Goal: Task Accomplishment & Management: Complete application form

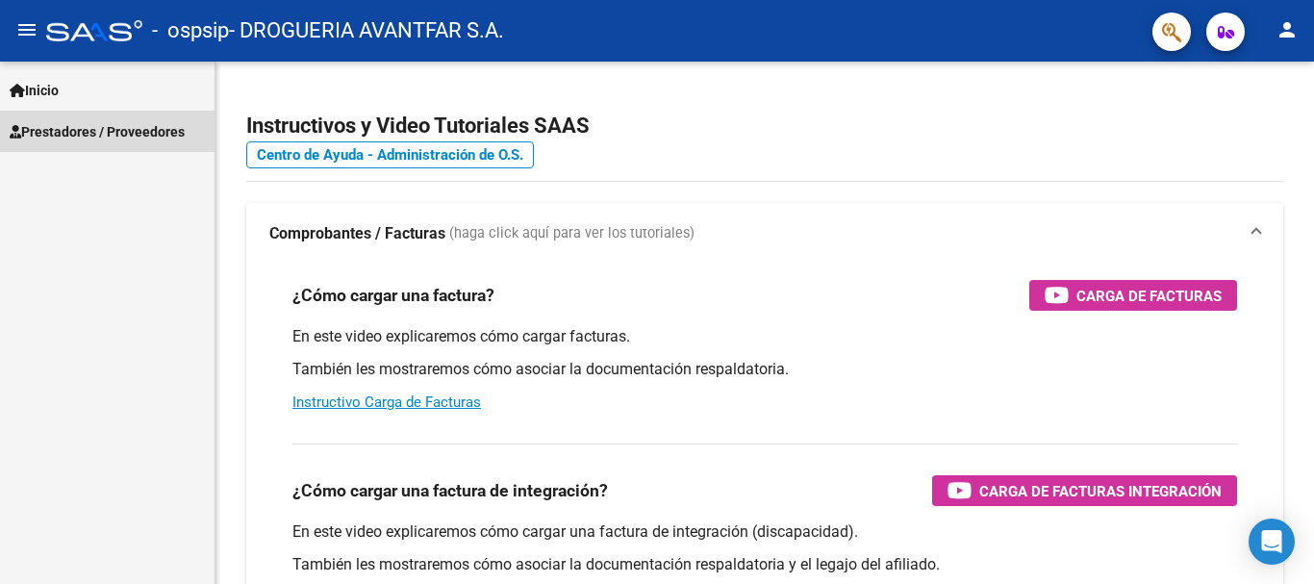
click at [149, 123] on span "Prestadores / Proveedores" at bounding box center [97, 131] width 175 height 21
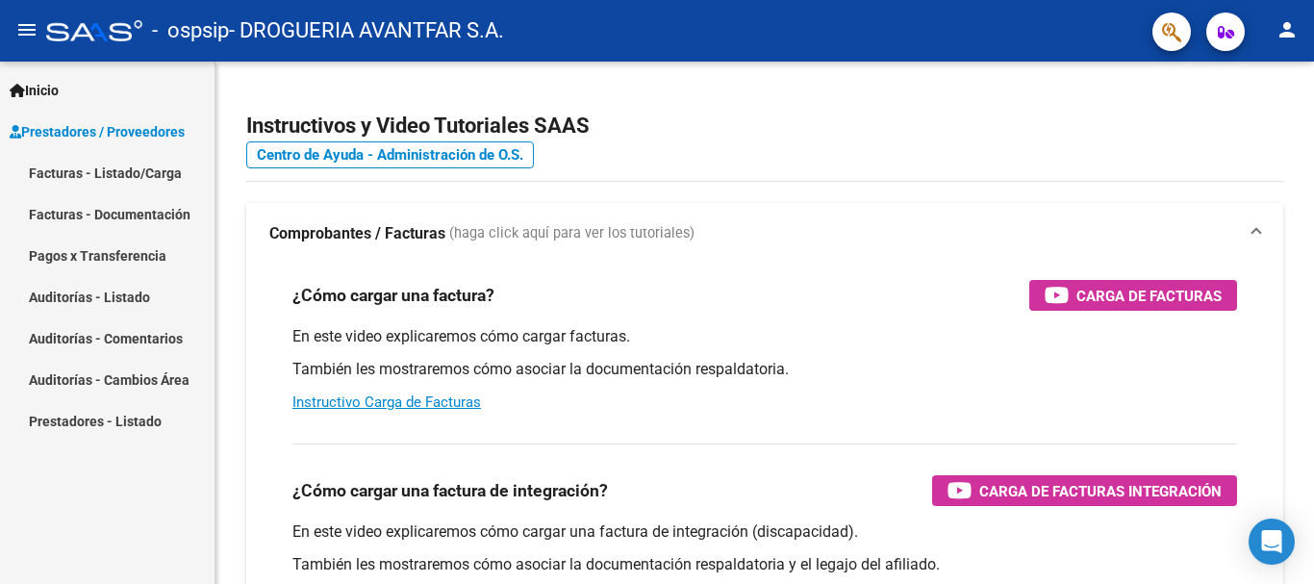
click at [139, 185] on link "Facturas - Listado/Carga" at bounding box center [107, 172] width 215 height 41
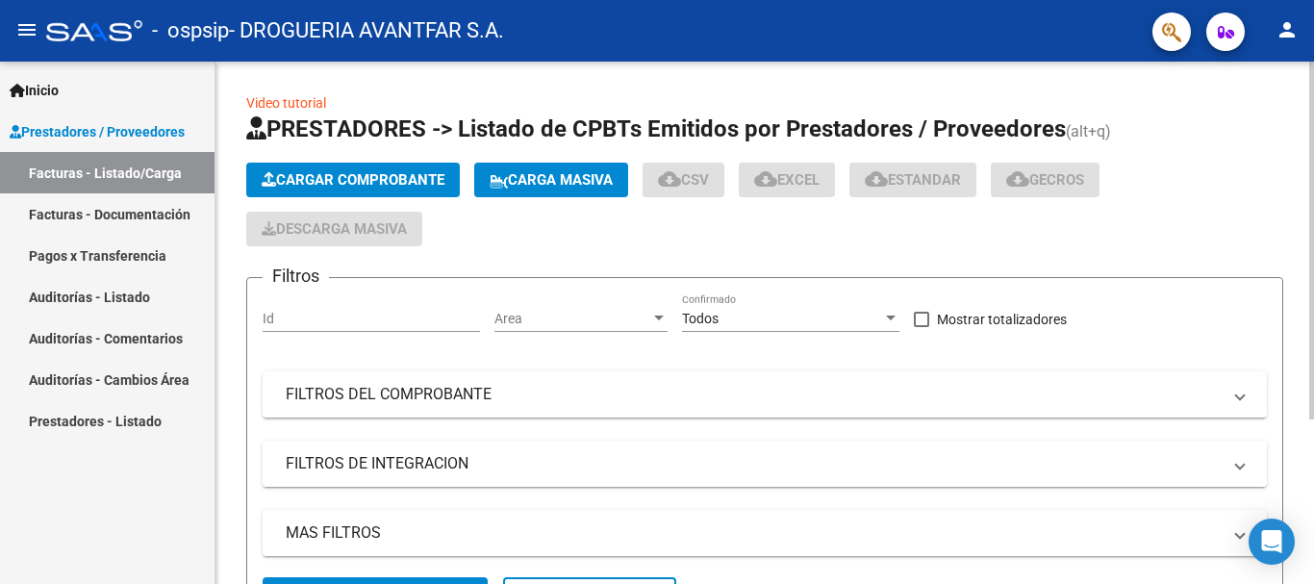
click at [416, 181] on span "Cargar Comprobante" at bounding box center [353, 179] width 183 height 17
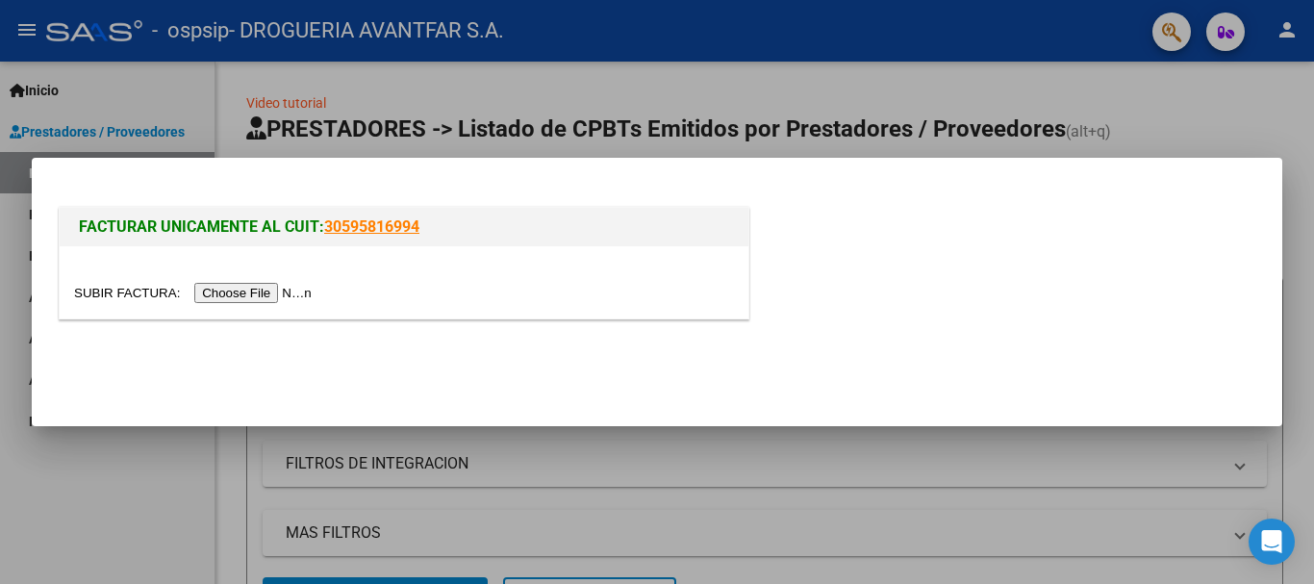
drag, startPoint x: 265, startPoint y: 275, endPoint x: 265, endPoint y: 289, distance: 13.5
click at [265, 283] on div at bounding box center [404, 282] width 689 height 72
click at [265, 290] on input "file" at bounding box center [195, 293] width 243 height 20
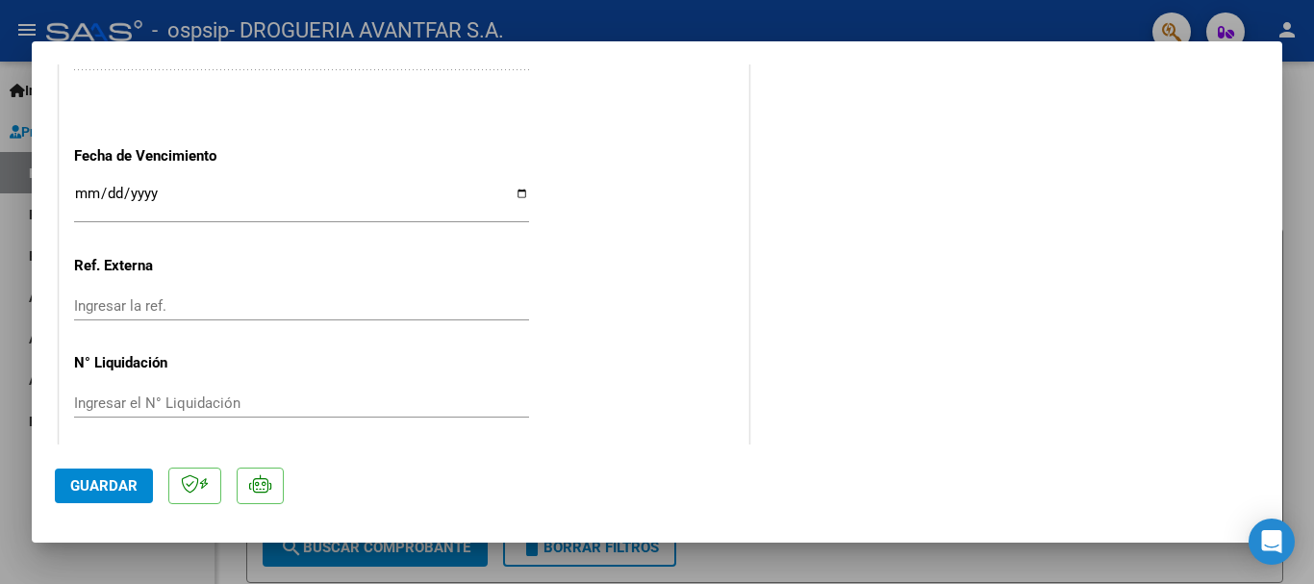
scroll to position [1158, 0]
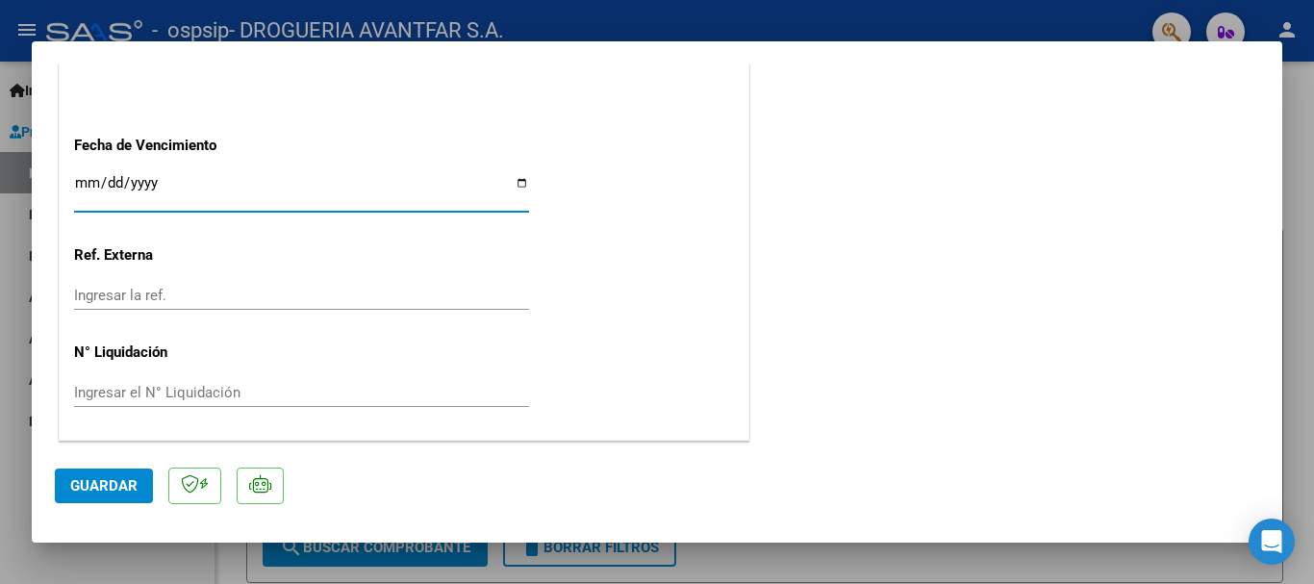
click at [89, 179] on input "Ingresar la fecha" at bounding box center [301, 190] width 455 height 31
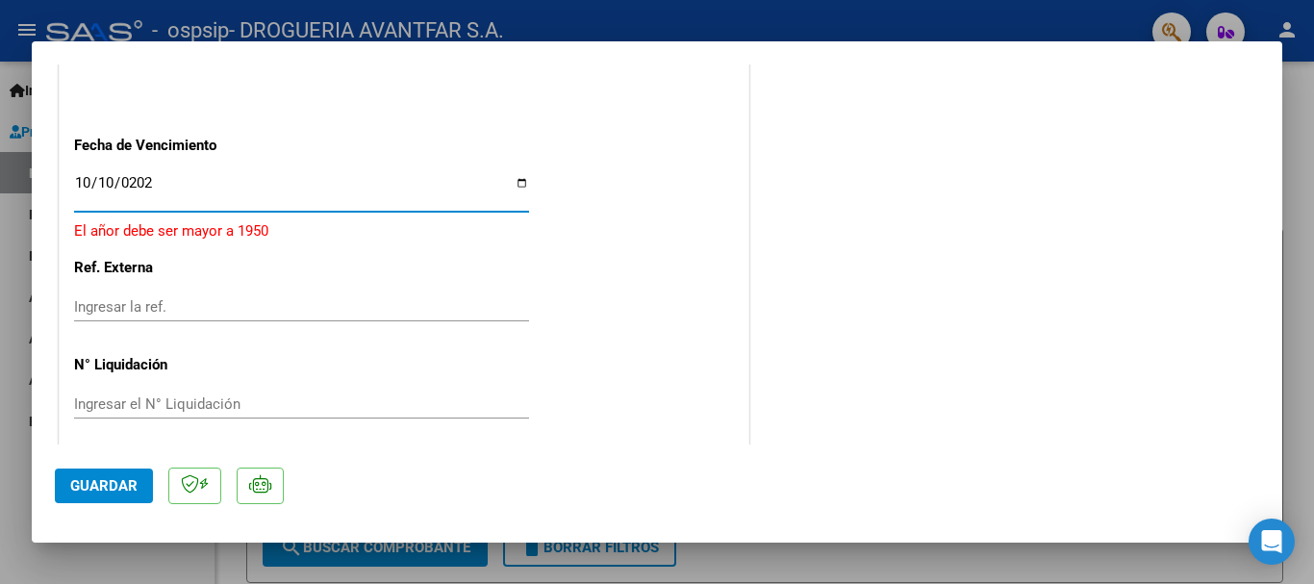
type input "[DATE]"
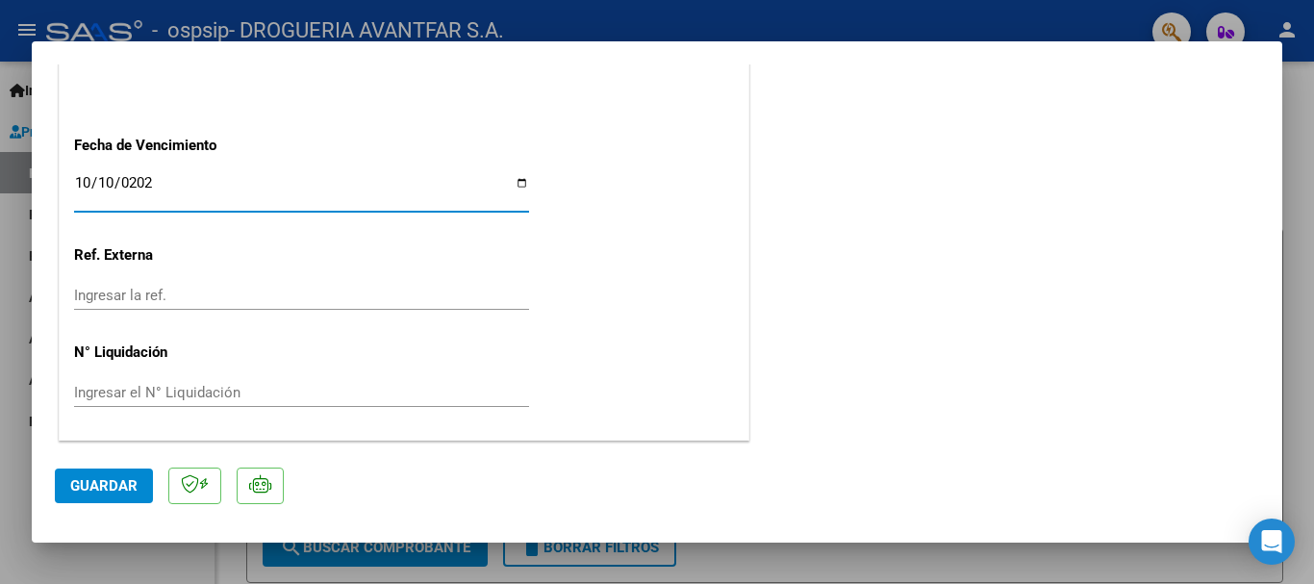
click at [129, 491] on span "Guardar" at bounding box center [103, 485] width 67 height 17
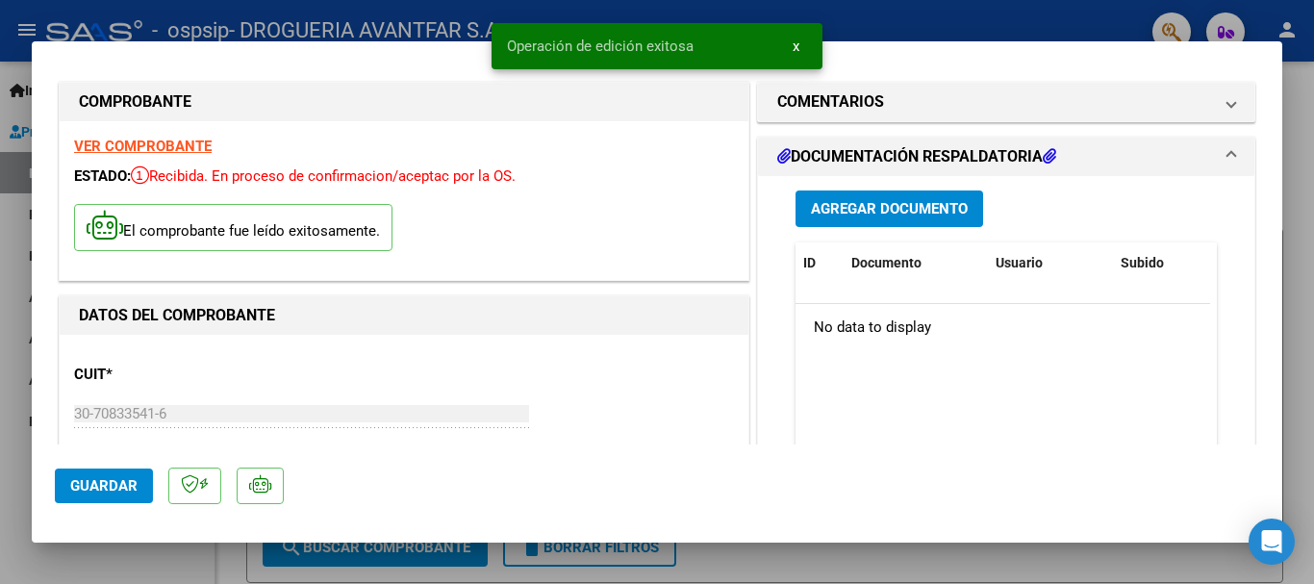
scroll to position [0, 0]
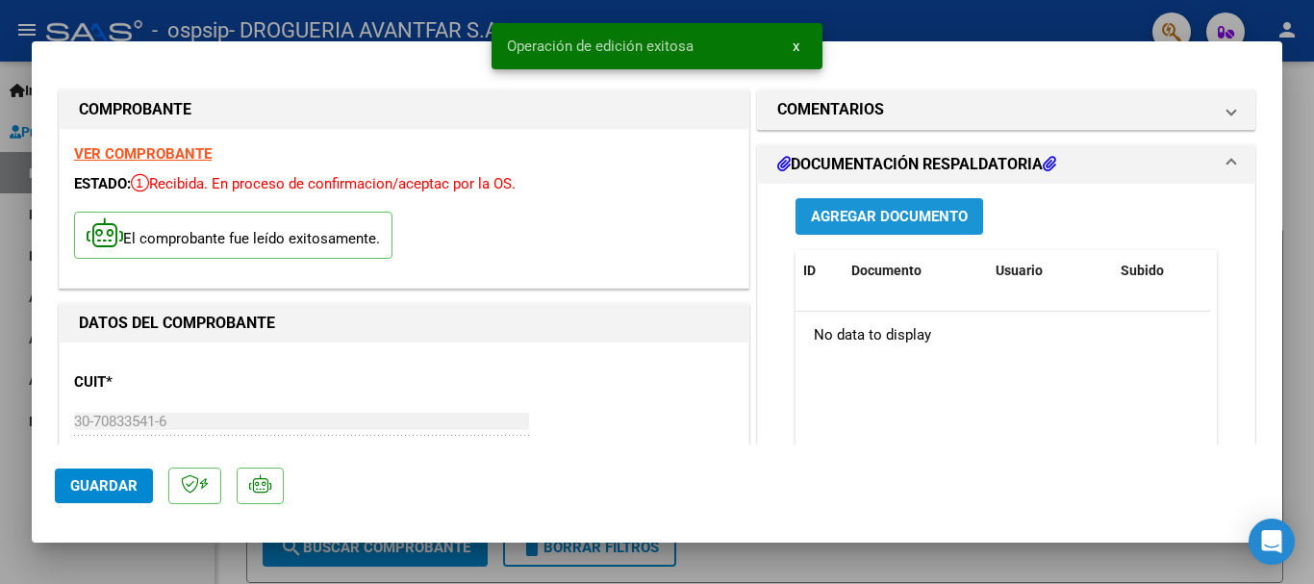
click at [925, 217] on span "Agregar Documento" at bounding box center [889, 217] width 157 height 17
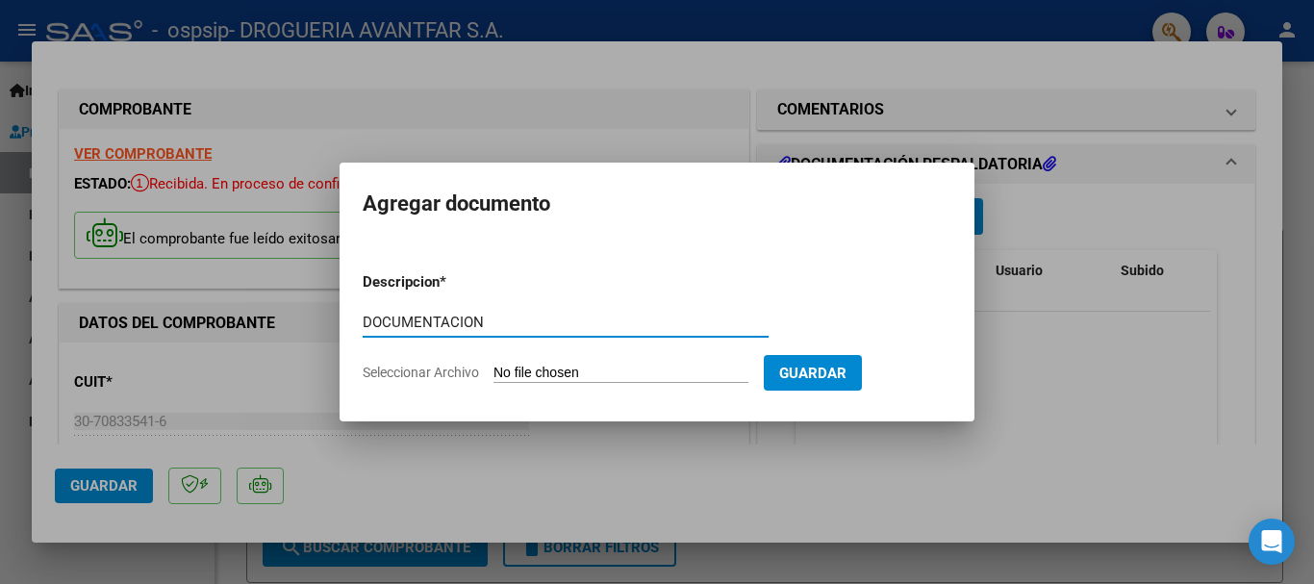
type input "DOCUMENTACION"
click at [655, 380] on form "Descripcion * DOCUMENTACION Escriba aquí una descripcion Seleccionar Archivo Gu…" at bounding box center [657, 327] width 589 height 140
click at [623, 377] on input "Seleccionar Archivo" at bounding box center [621, 374] width 255 height 18
type input "C:\fakepath\327520_2025_09_30_19_47_09_854.pdf"
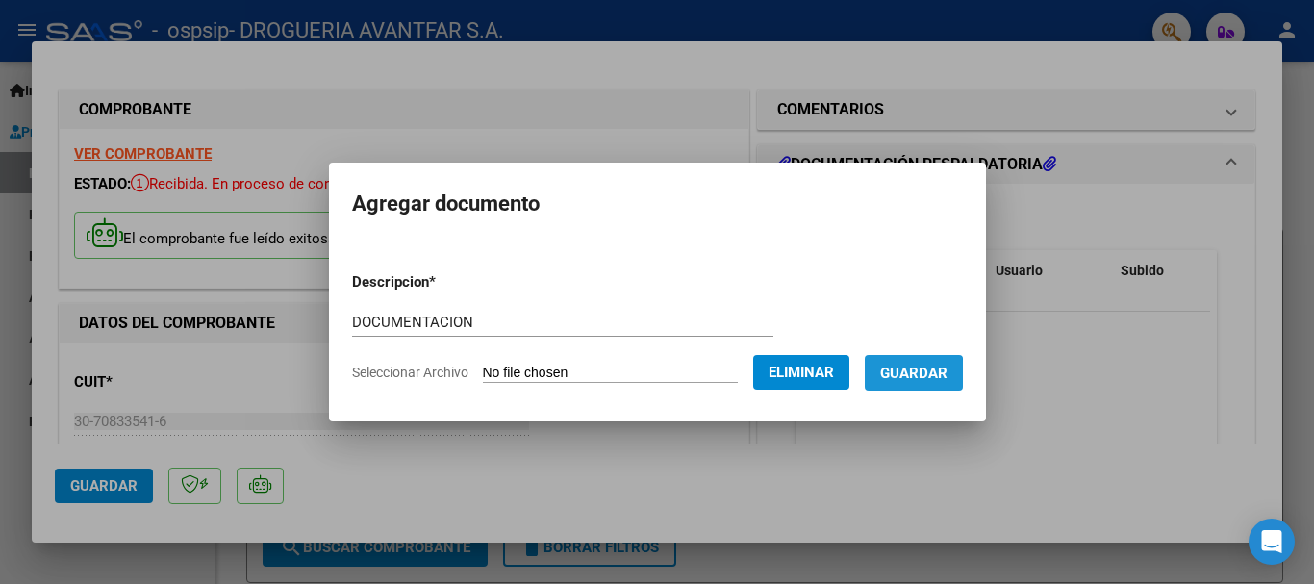
click at [924, 373] on span "Guardar" at bounding box center [913, 373] width 67 height 17
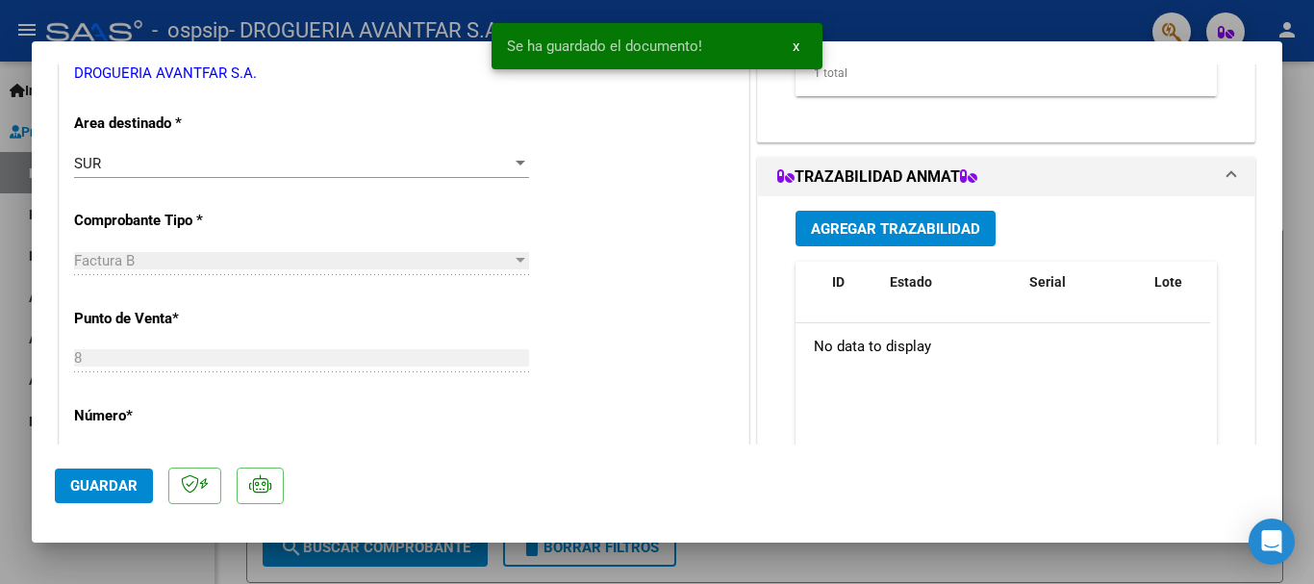
scroll to position [481, 0]
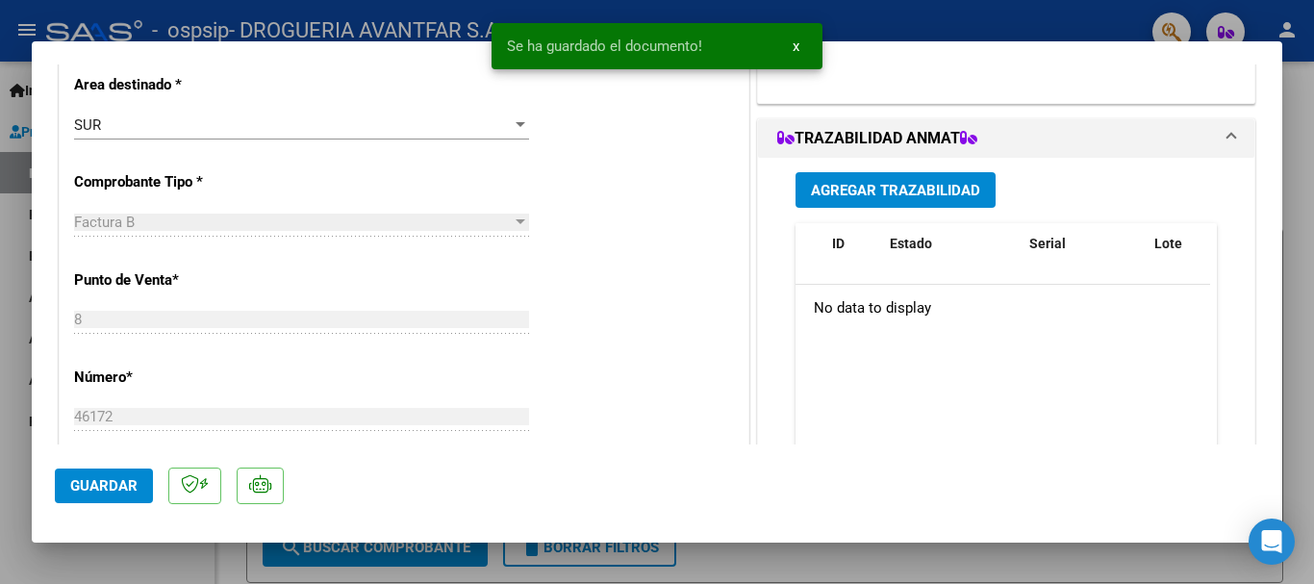
click at [927, 203] on button "Agregar Trazabilidad" at bounding box center [896, 190] width 200 height 36
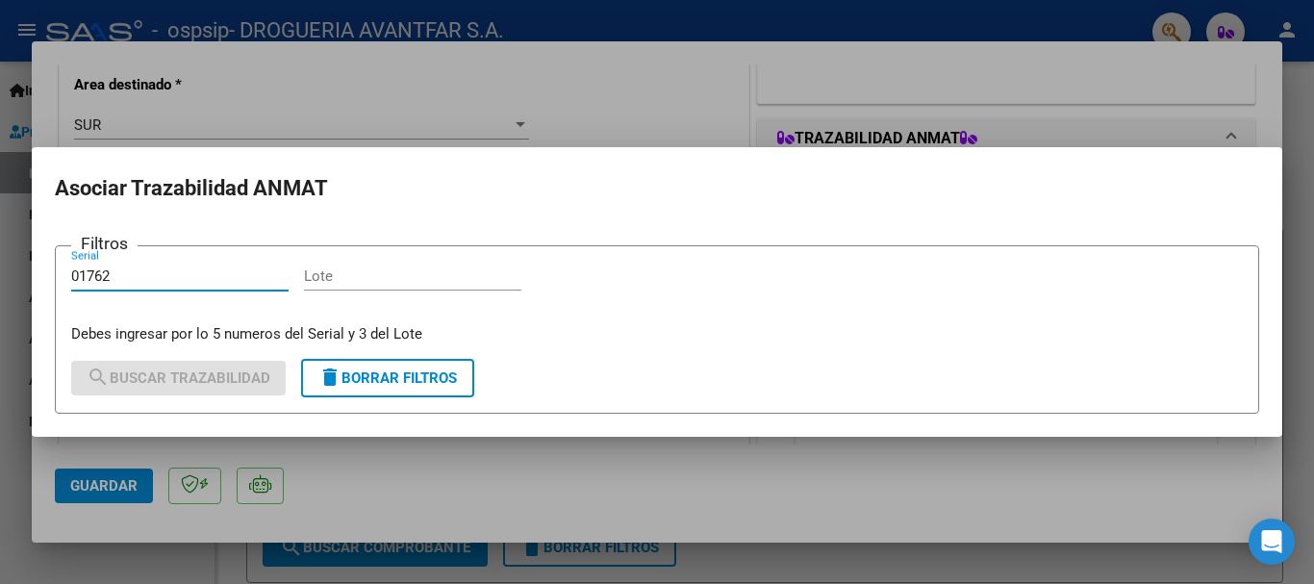
type input "01762"
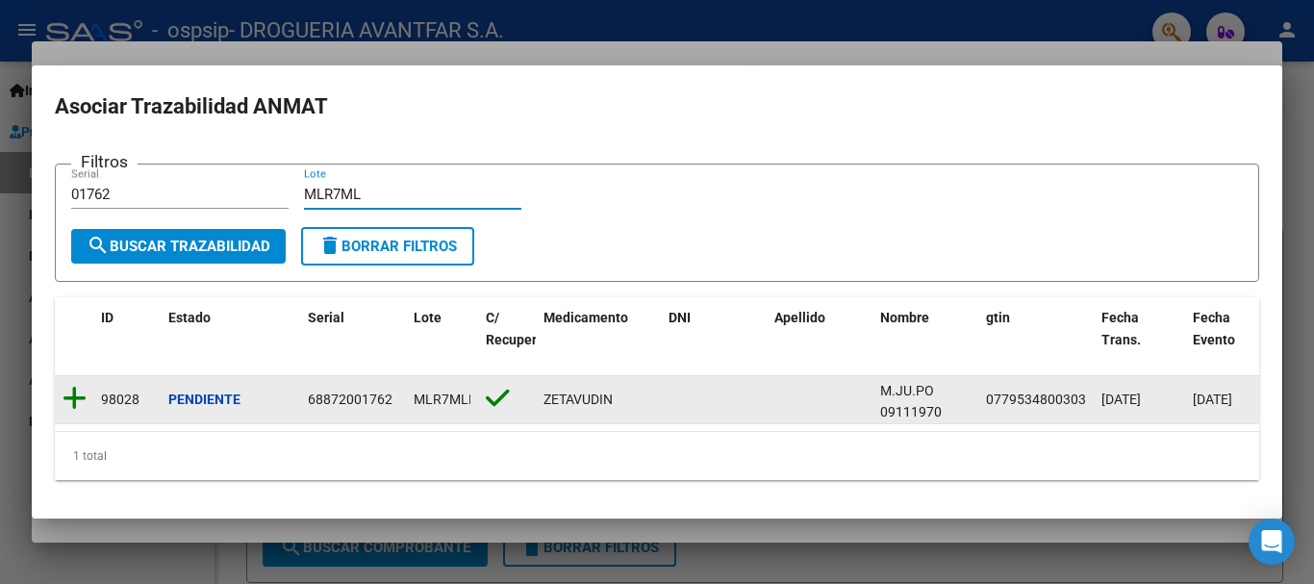
type input "MLR7ML"
click at [78, 391] on icon at bounding box center [75, 398] width 24 height 27
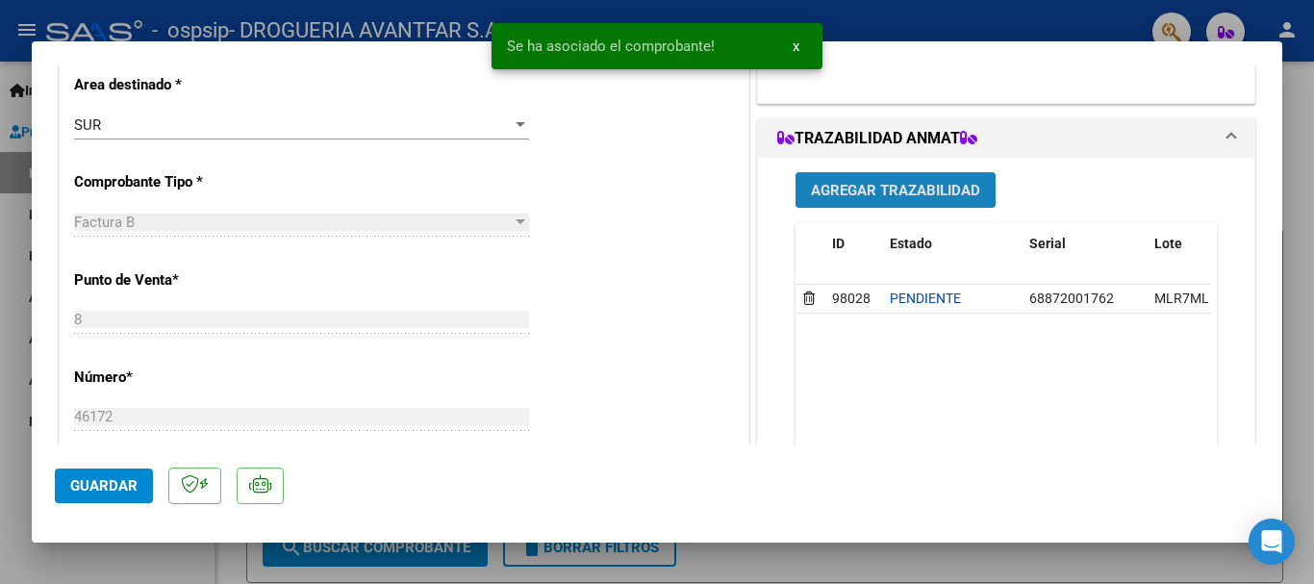
click at [924, 192] on span "Agregar Trazabilidad" at bounding box center [895, 190] width 169 height 17
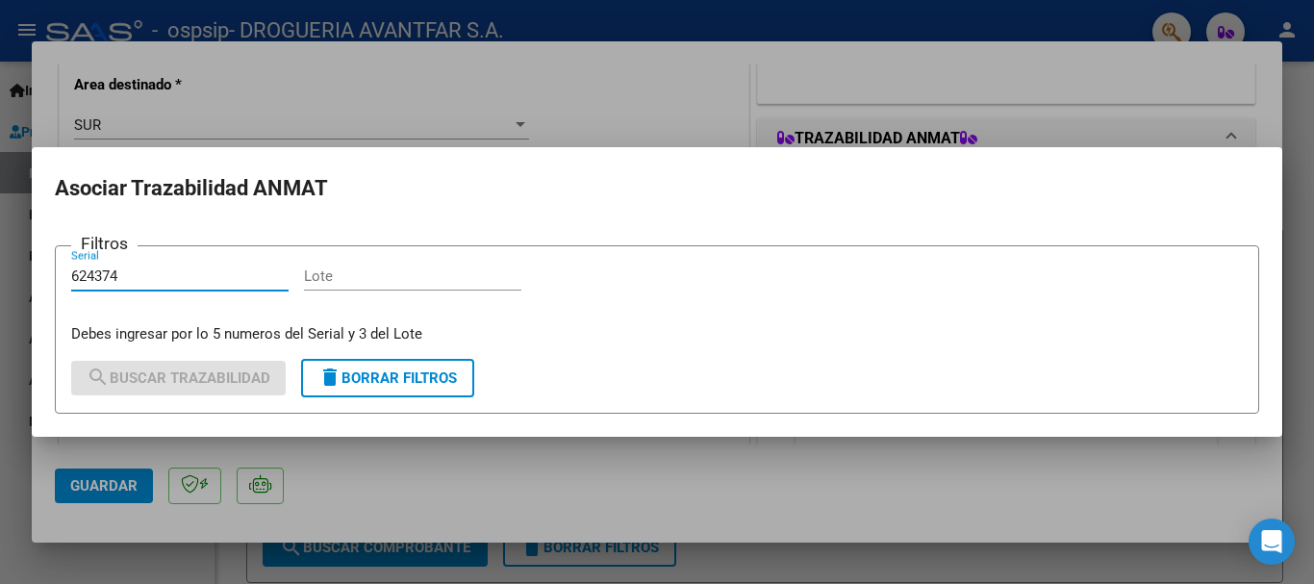
type input "624374"
click at [424, 280] on input "Lote" at bounding box center [412, 276] width 217 height 17
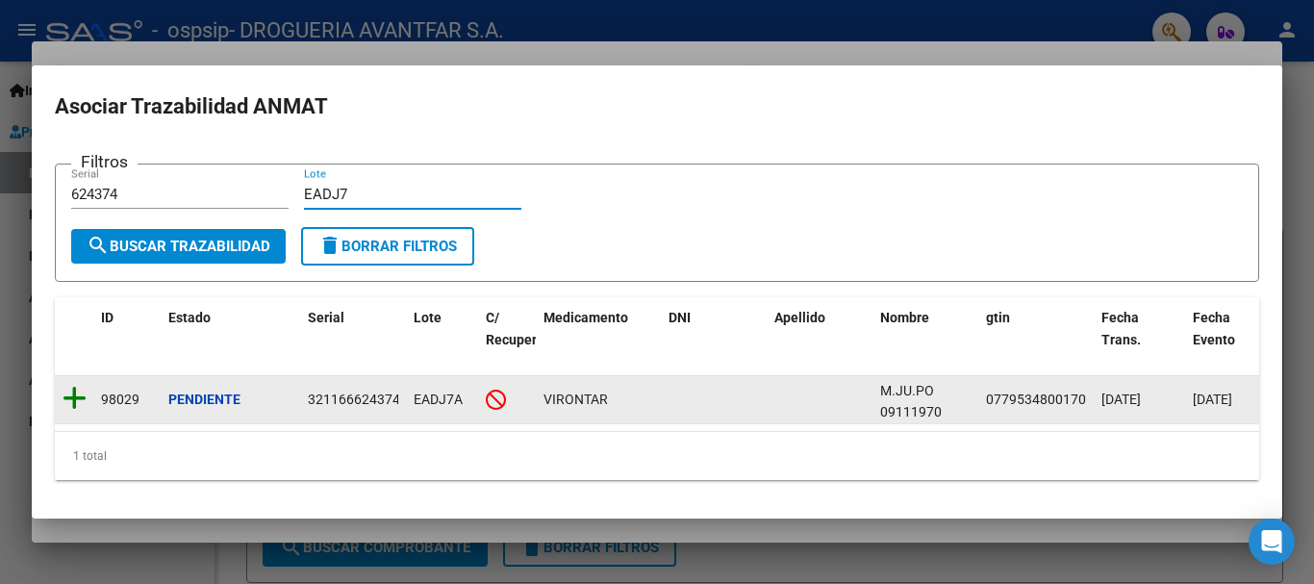
type input "EADJ7"
click at [73, 397] on icon at bounding box center [75, 398] width 24 height 27
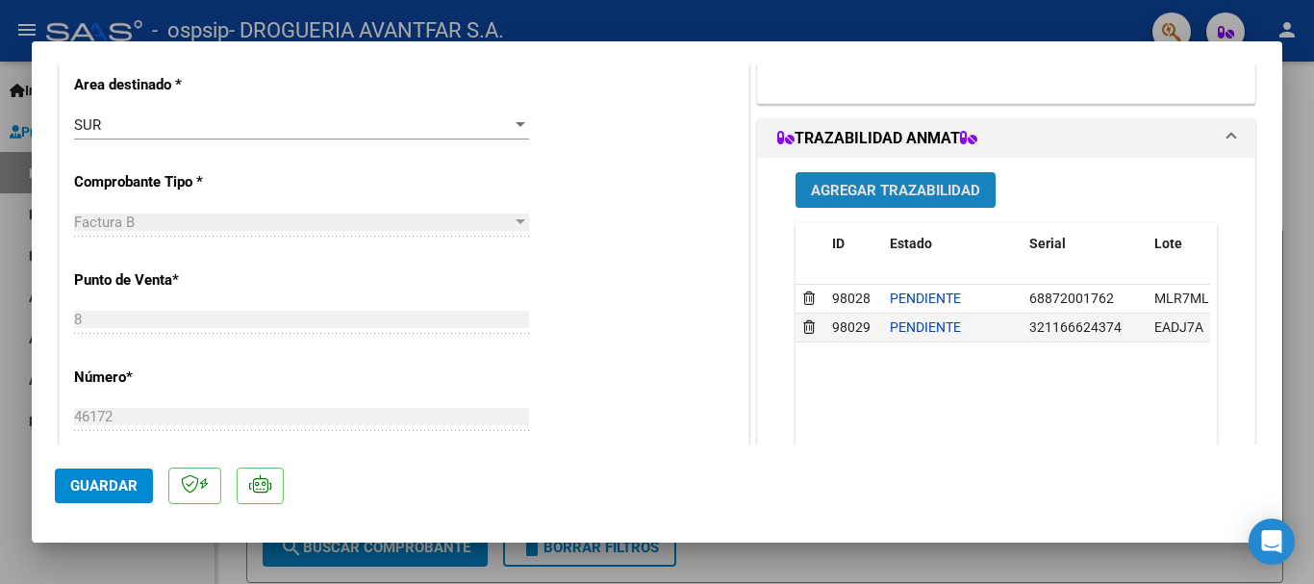
click at [933, 174] on button "Agregar Trazabilidad" at bounding box center [896, 190] width 200 height 36
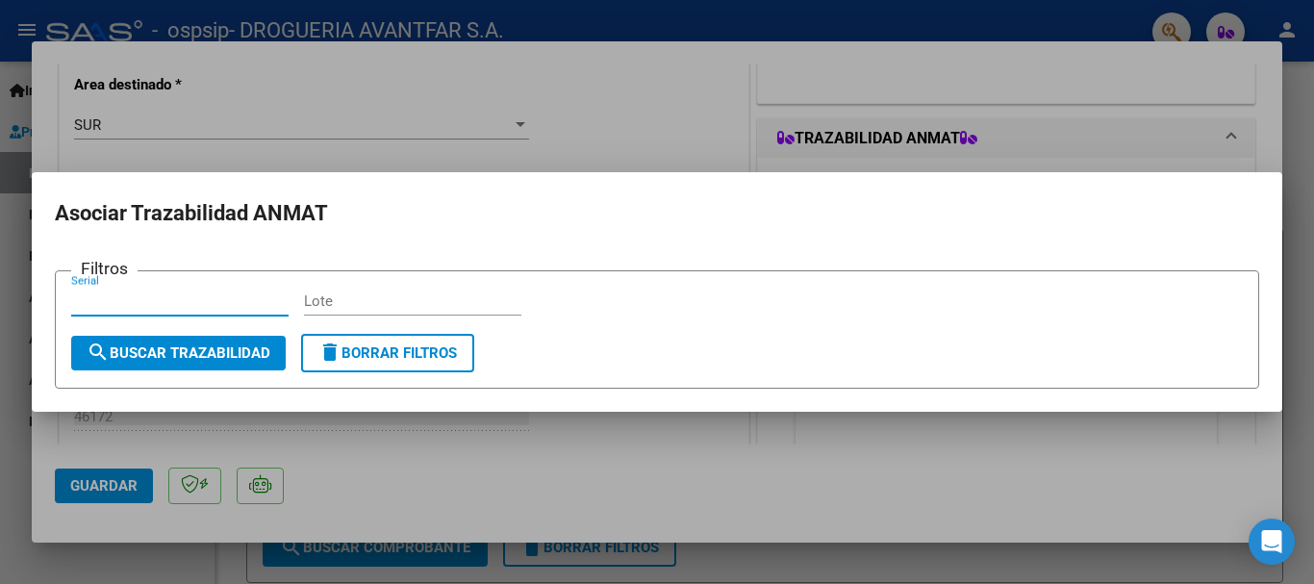
click at [263, 302] on input "Serial" at bounding box center [179, 301] width 217 height 17
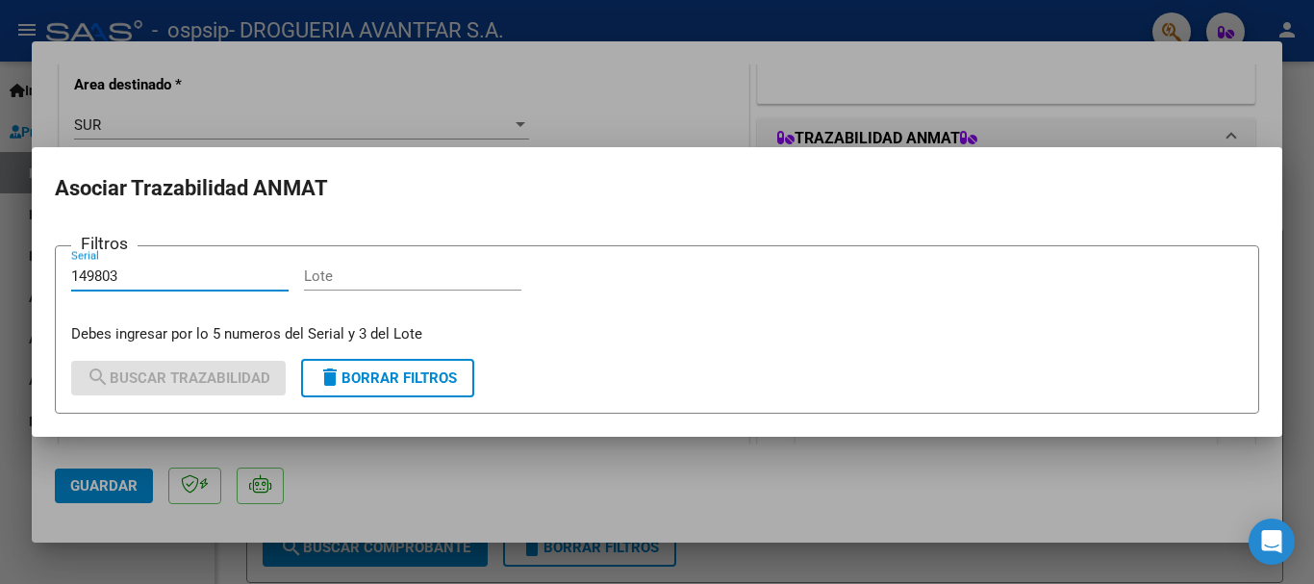
type input "149803"
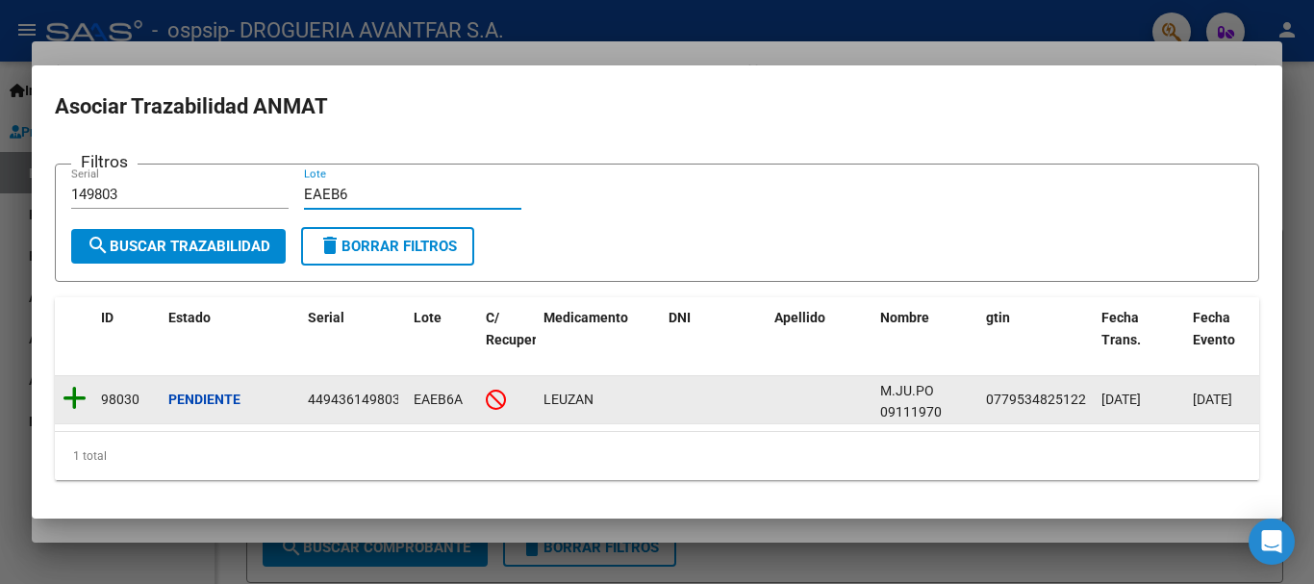
type input "EAEB6"
click at [71, 385] on icon at bounding box center [75, 398] width 24 height 27
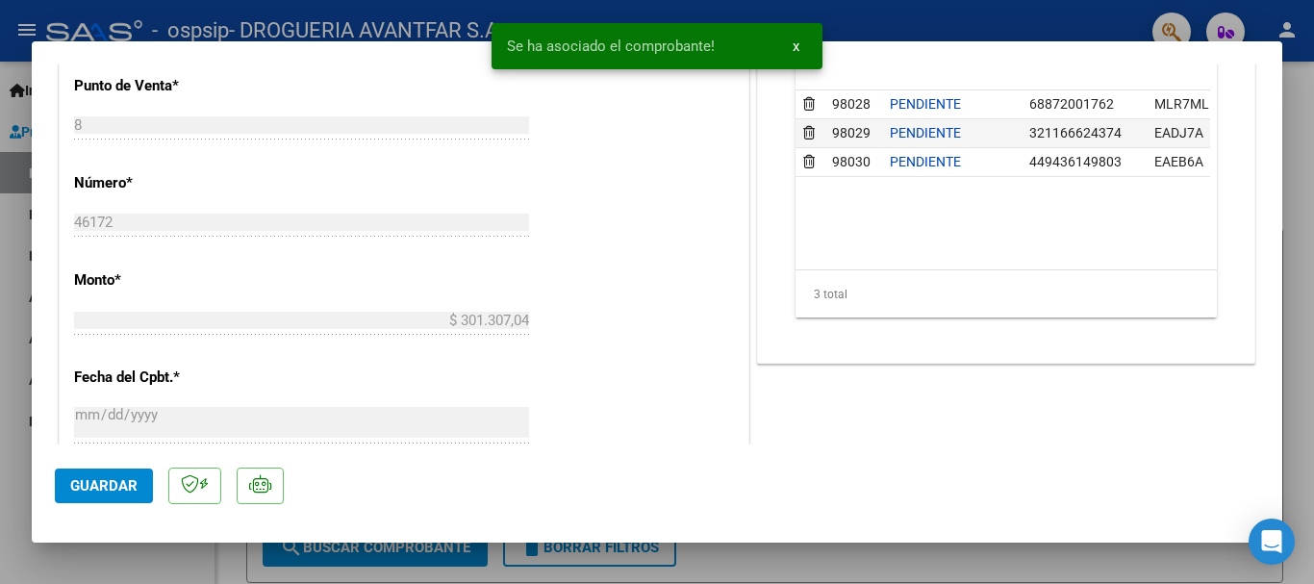
scroll to position [962, 0]
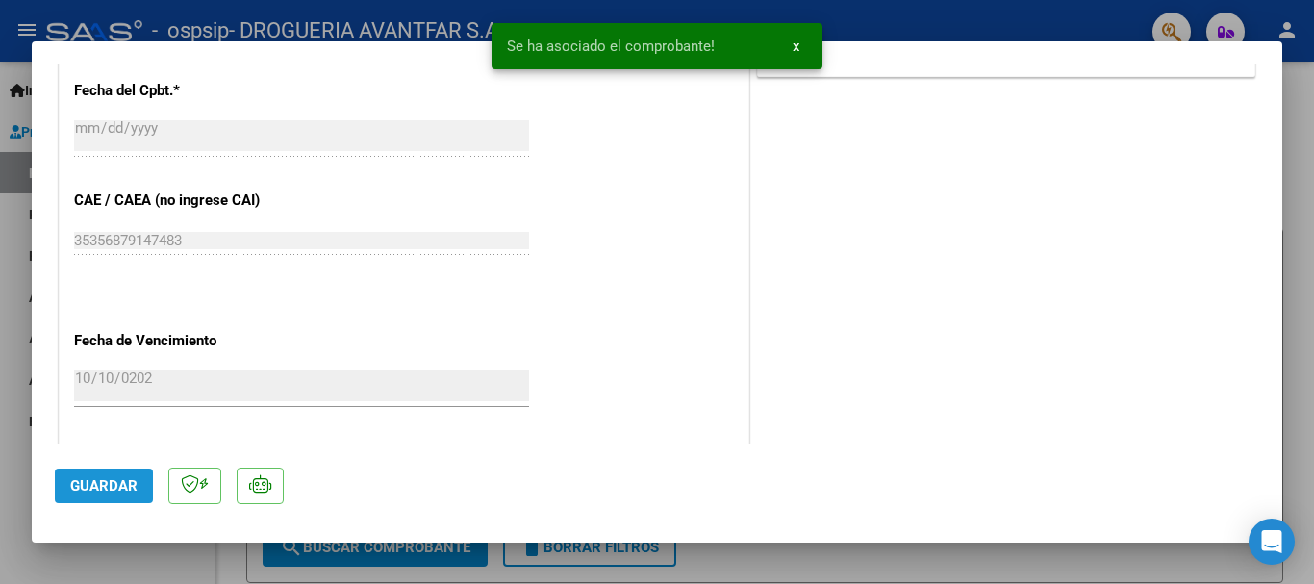
click at [104, 486] on span "Guardar" at bounding box center [103, 485] width 67 height 17
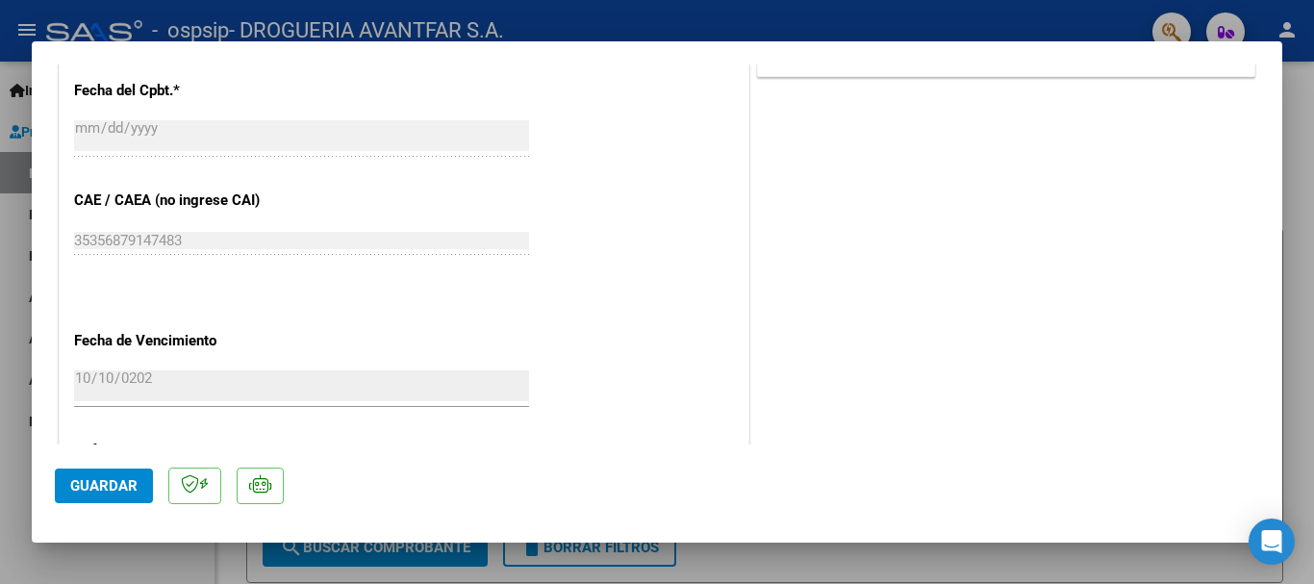
click at [1312, 145] on div at bounding box center [657, 292] width 1314 height 584
type input "$ 0,00"
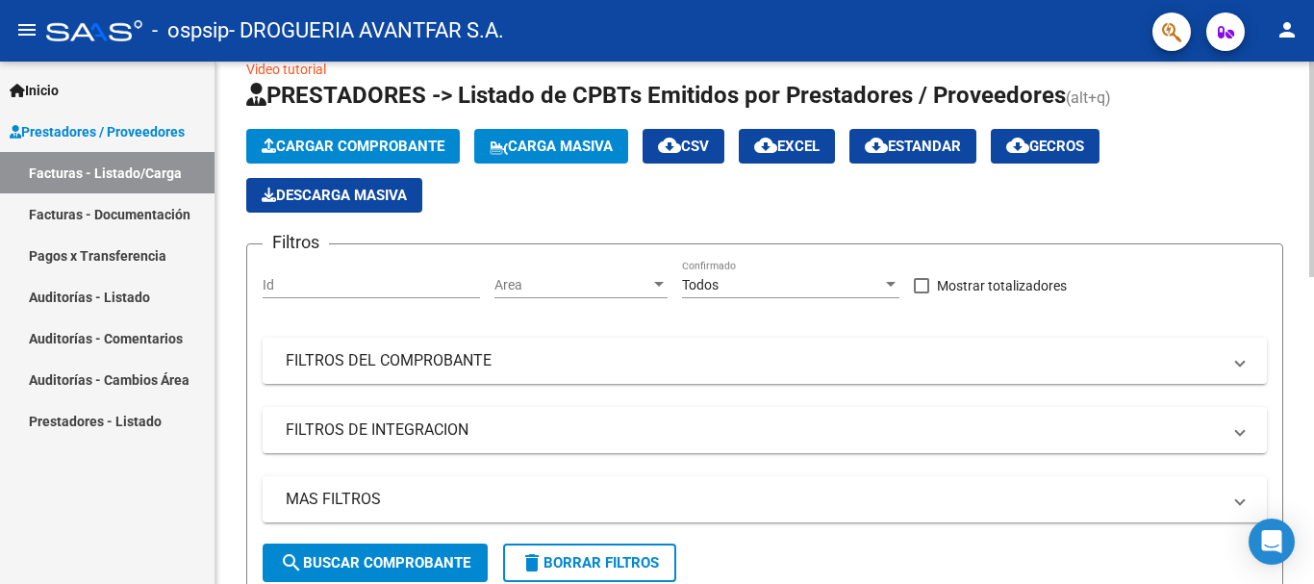
scroll to position [0, 0]
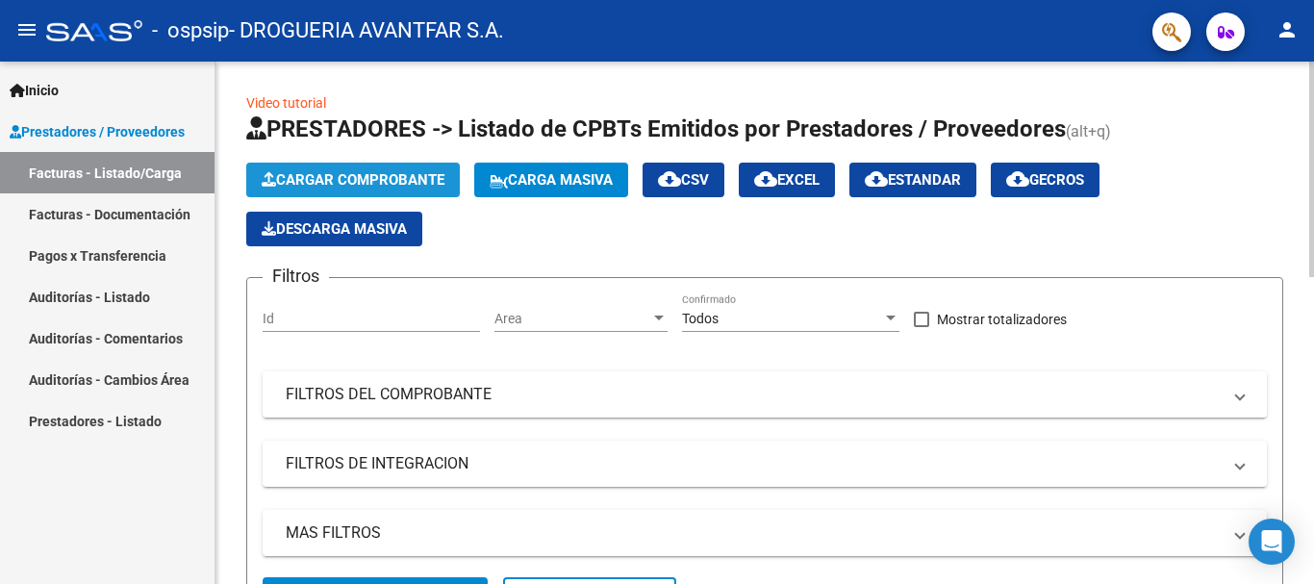
click at [348, 183] on span "Cargar Comprobante" at bounding box center [353, 179] width 183 height 17
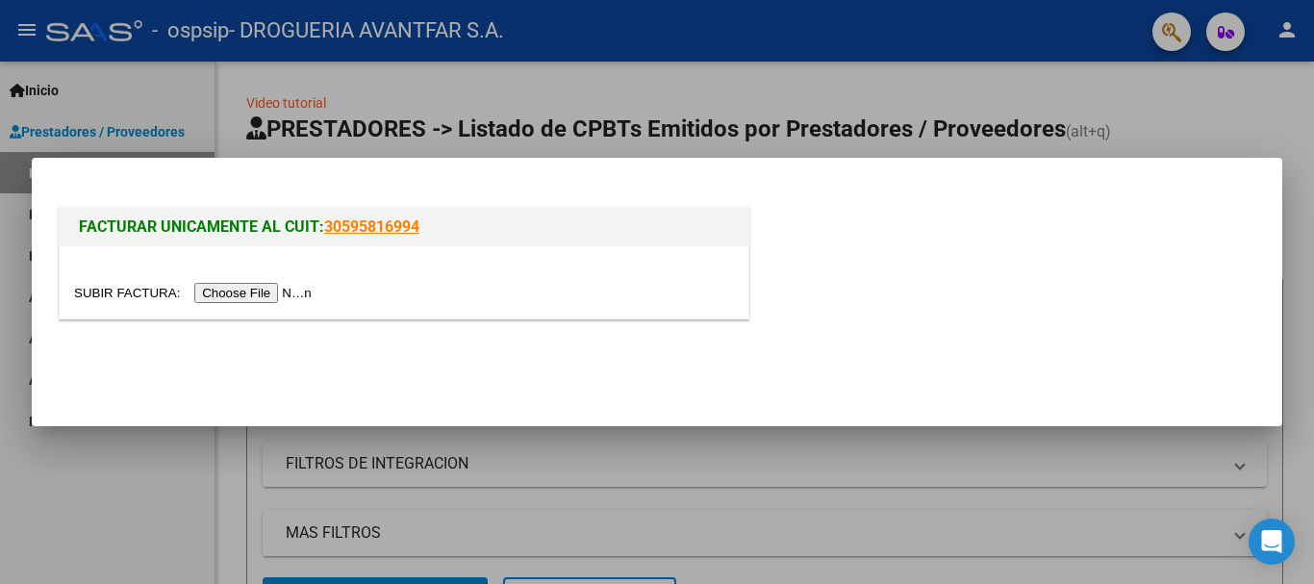
click at [282, 294] on input "file" at bounding box center [195, 293] width 243 height 20
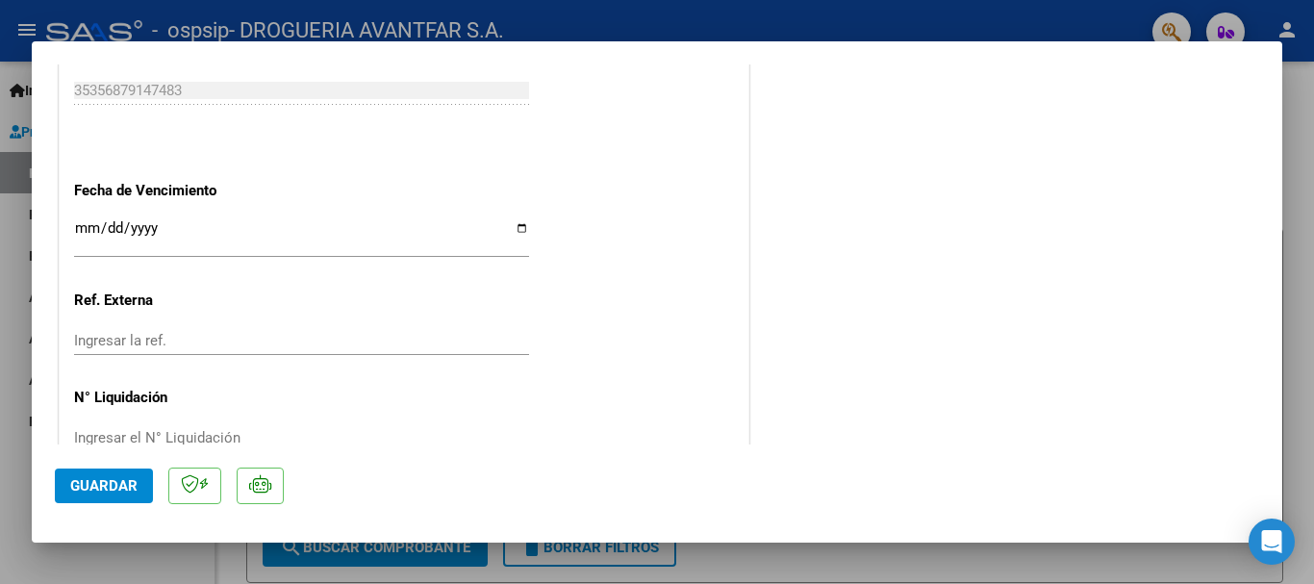
scroll to position [1158, 0]
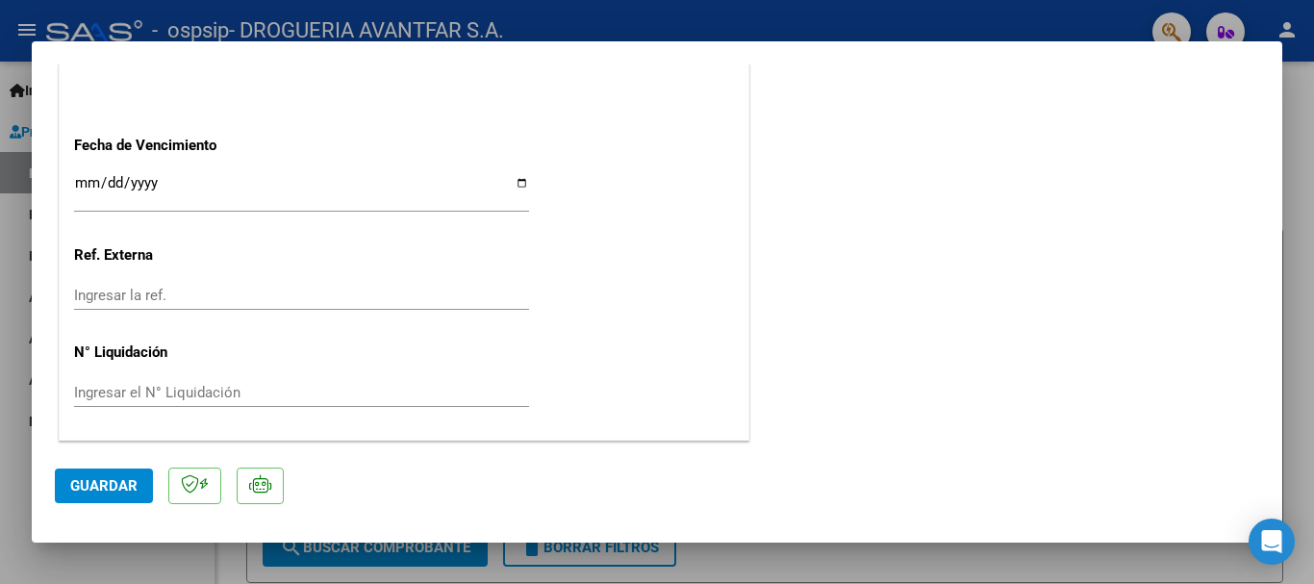
click at [84, 177] on input "Ingresar la fecha" at bounding box center [301, 190] width 455 height 31
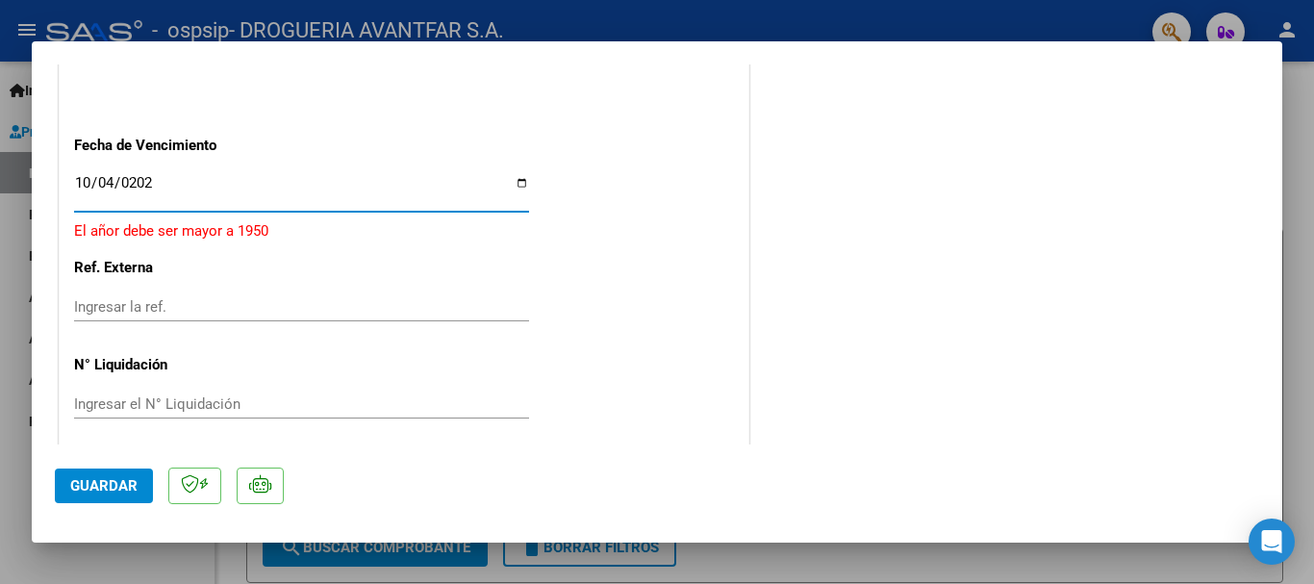
type input "[DATE]"
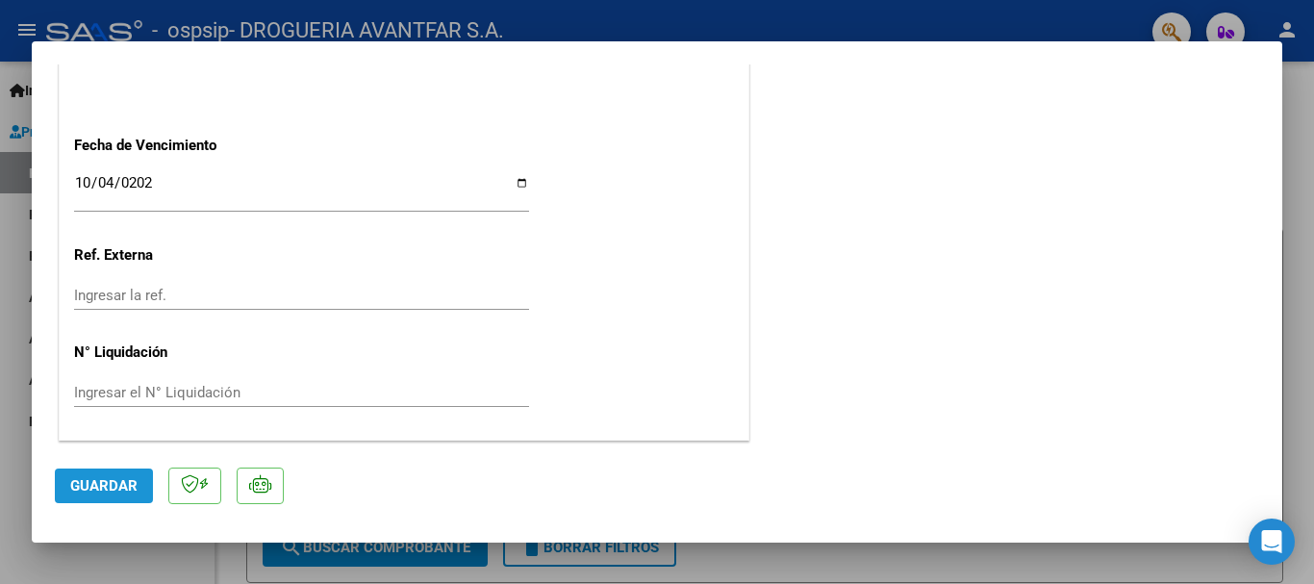
click at [106, 486] on span "Guardar" at bounding box center [103, 485] width 67 height 17
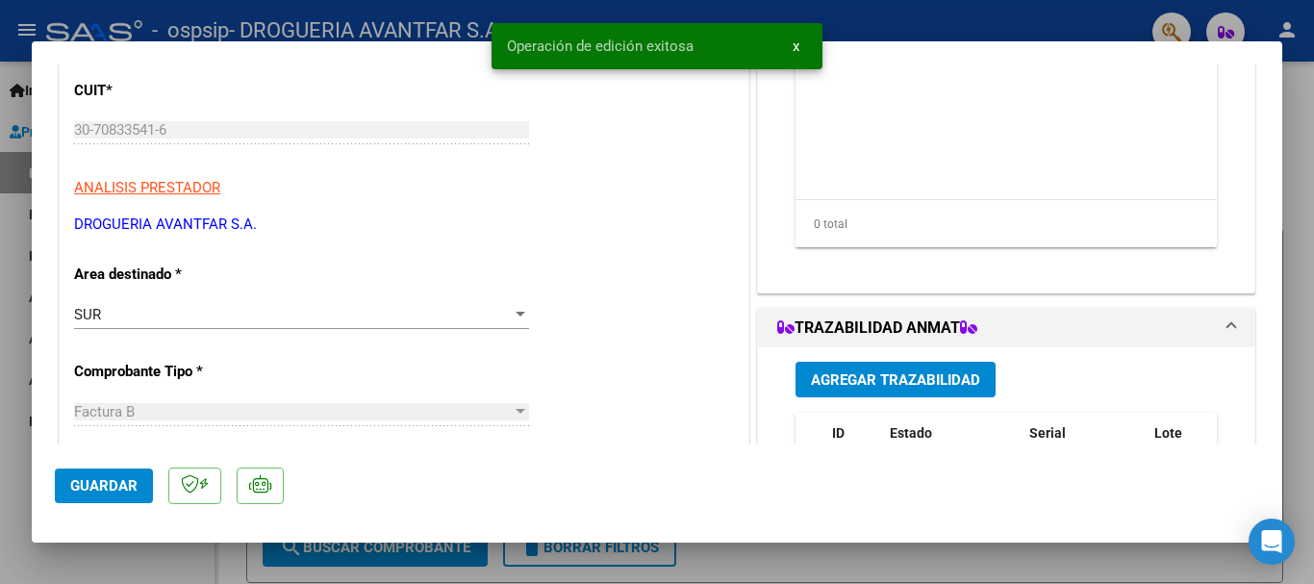
scroll to position [0, 0]
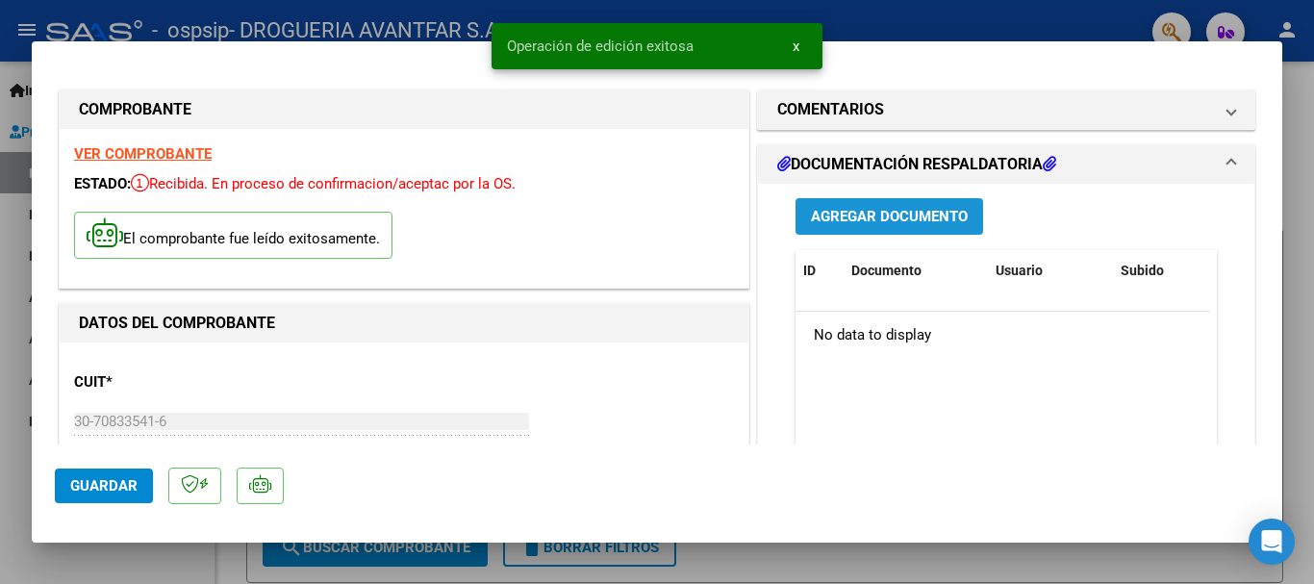
click at [895, 214] on span "Agregar Documento" at bounding box center [889, 217] width 157 height 17
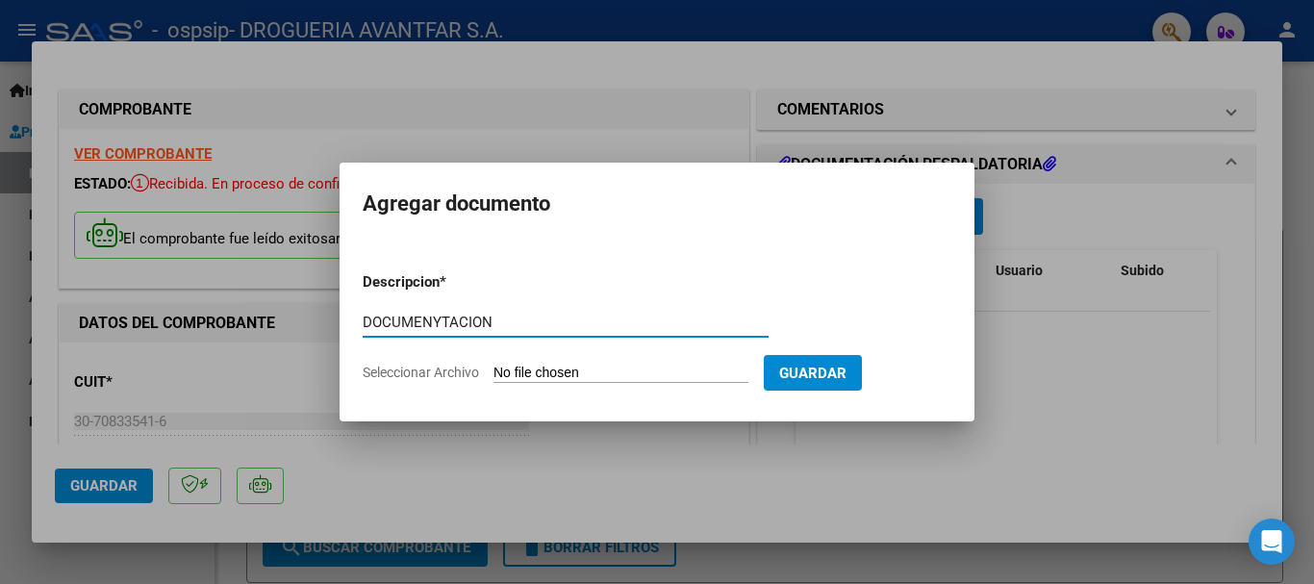
click at [440, 325] on input "DOCUMENYTACION" at bounding box center [566, 322] width 406 height 17
type input "DOCUMENTACION"
drag, startPoint x: 504, startPoint y: 355, endPoint x: 516, endPoint y: 370, distance: 19.2
click at [507, 361] on form "Descripcion * DOCUMENTACION Escriba aquí una descripcion Seleccionar Archivo Gu…" at bounding box center [657, 327] width 589 height 140
click at [516, 370] on input "Seleccionar Archivo" at bounding box center [621, 374] width 255 height 18
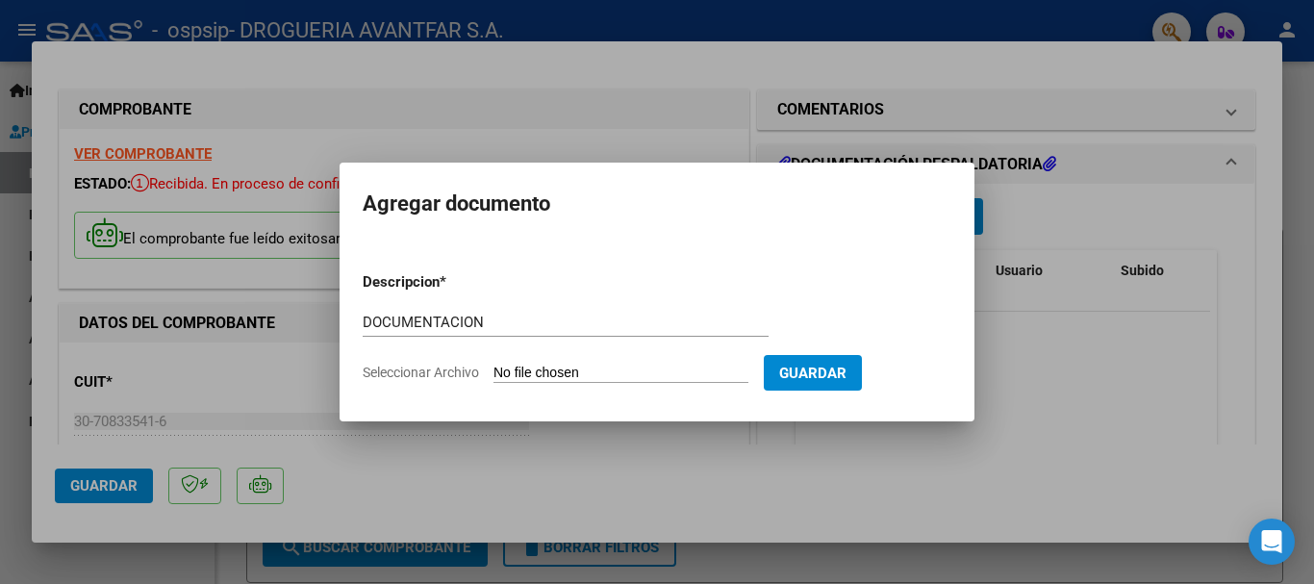
type input "C:\fakepath\213194_2025_10_08_19_13_45_617.pdf"
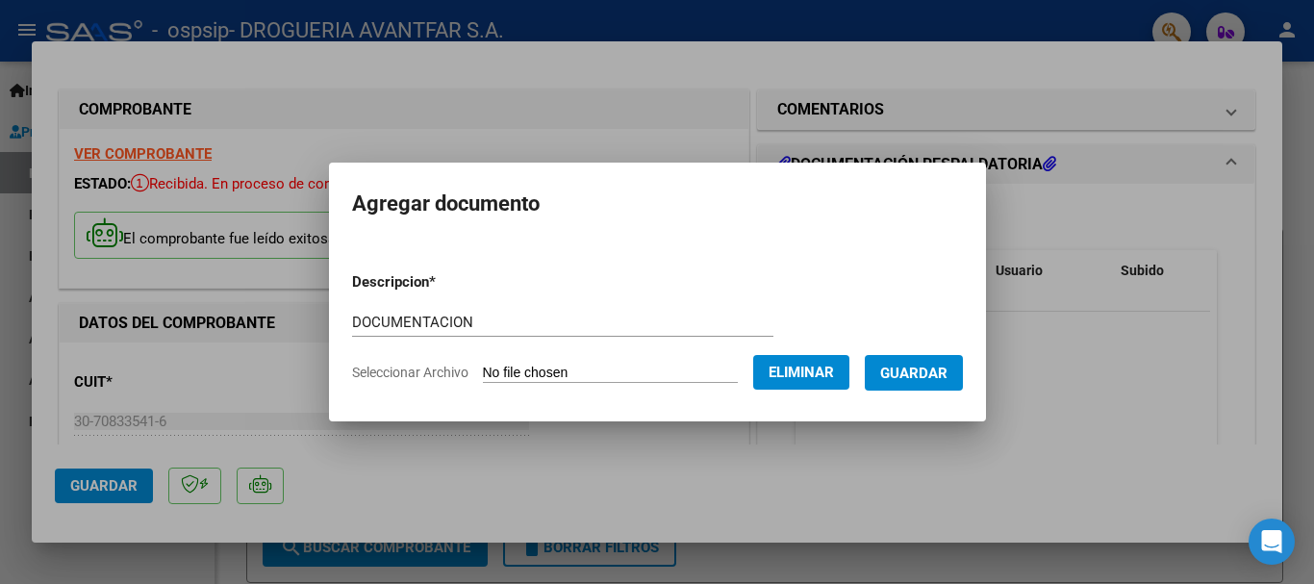
click at [922, 386] on button "Guardar" at bounding box center [914, 373] width 98 height 36
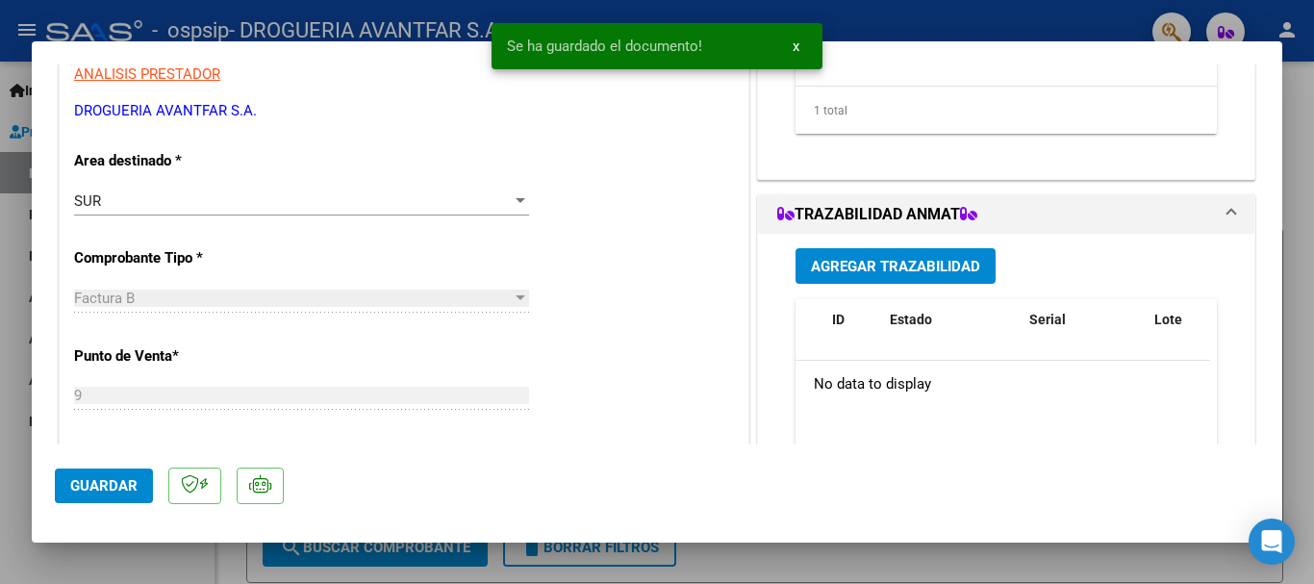
scroll to position [388, 0]
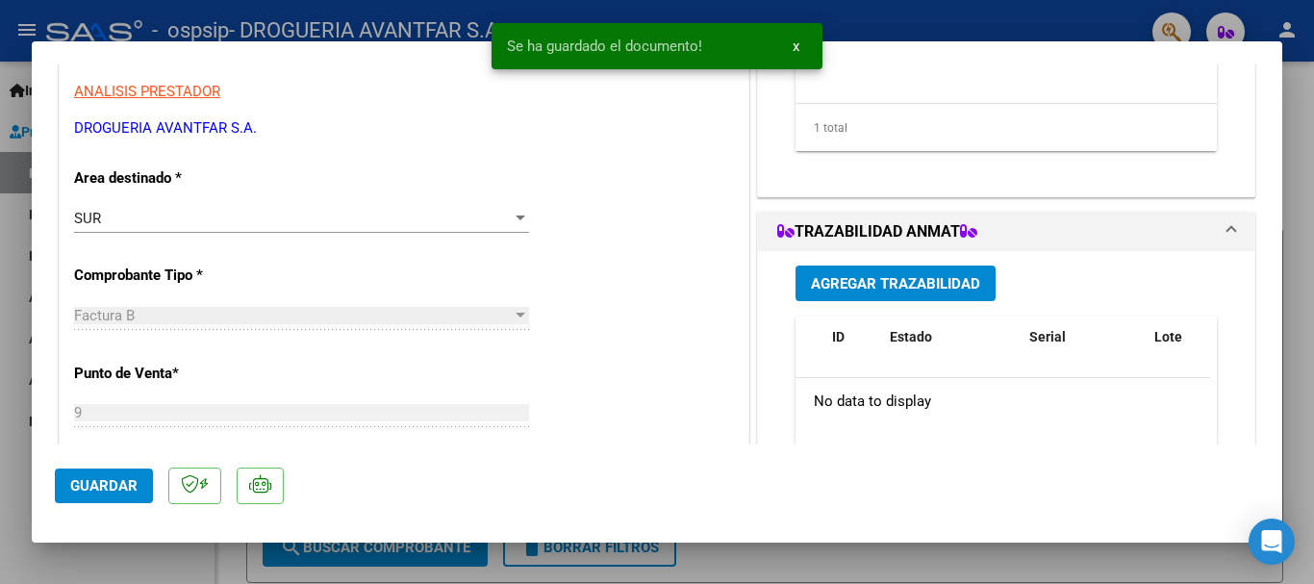
click at [887, 267] on button "Agregar Trazabilidad" at bounding box center [896, 284] width 200 height 36
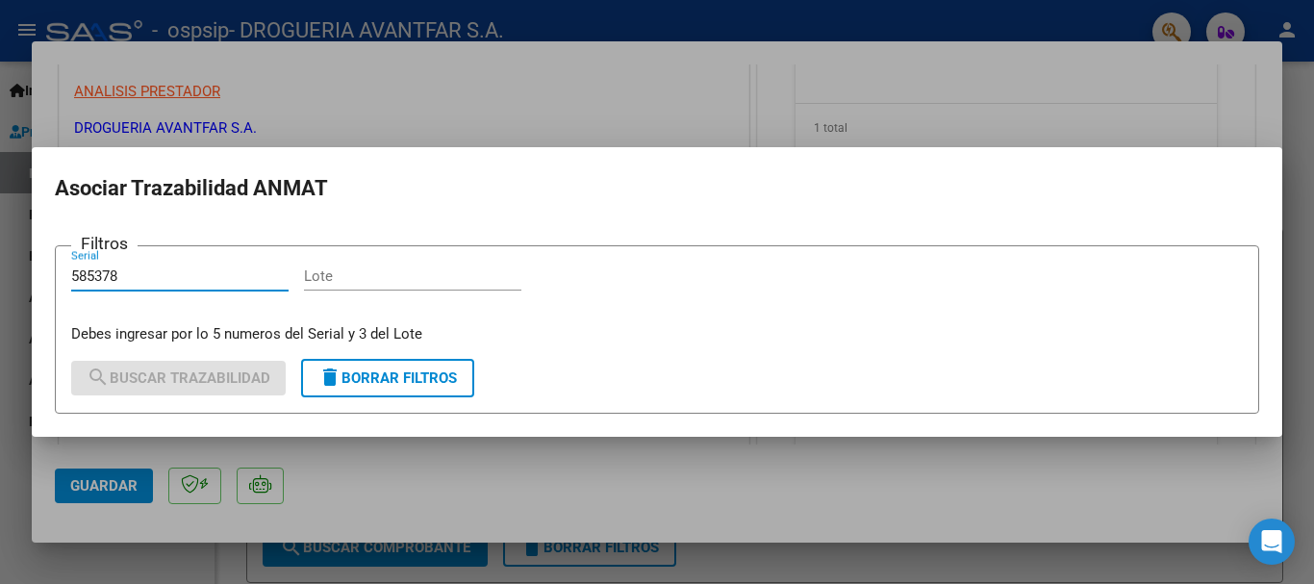
type input "585378"
drag, startPoint x: 446, startPoint y: 274, endPoint x: 457, endPoint y: 264, distance: 15.7
click at [451, 268] on input "Lote" at bounding box center [412, 276] width 217 height 17
type input "A"
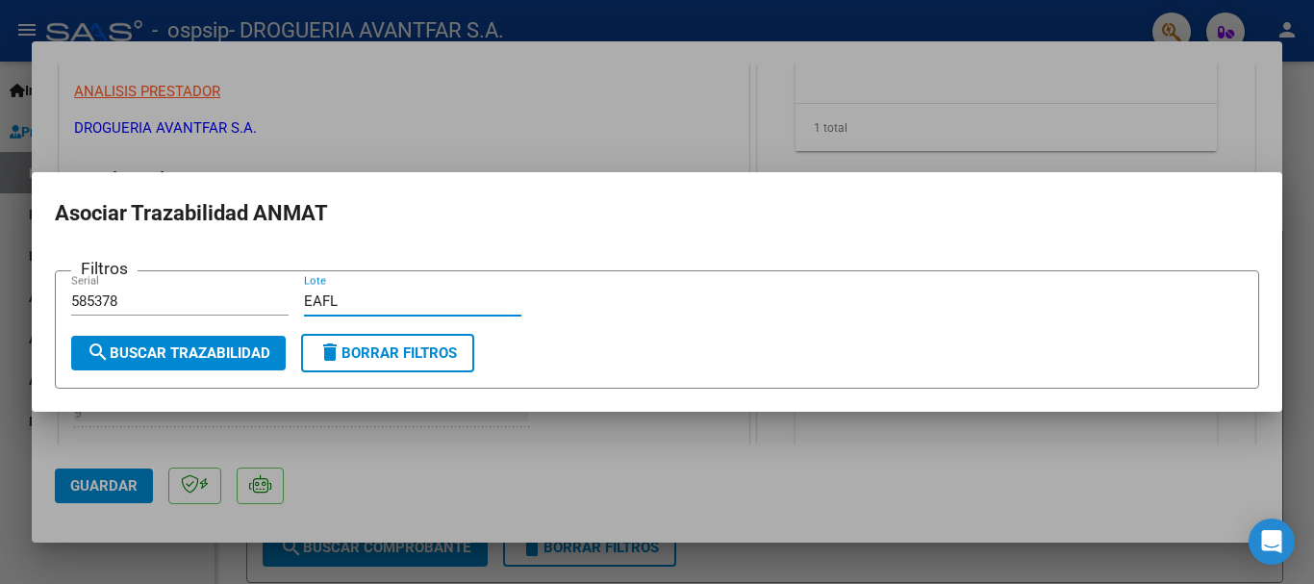
type input "EAFL"
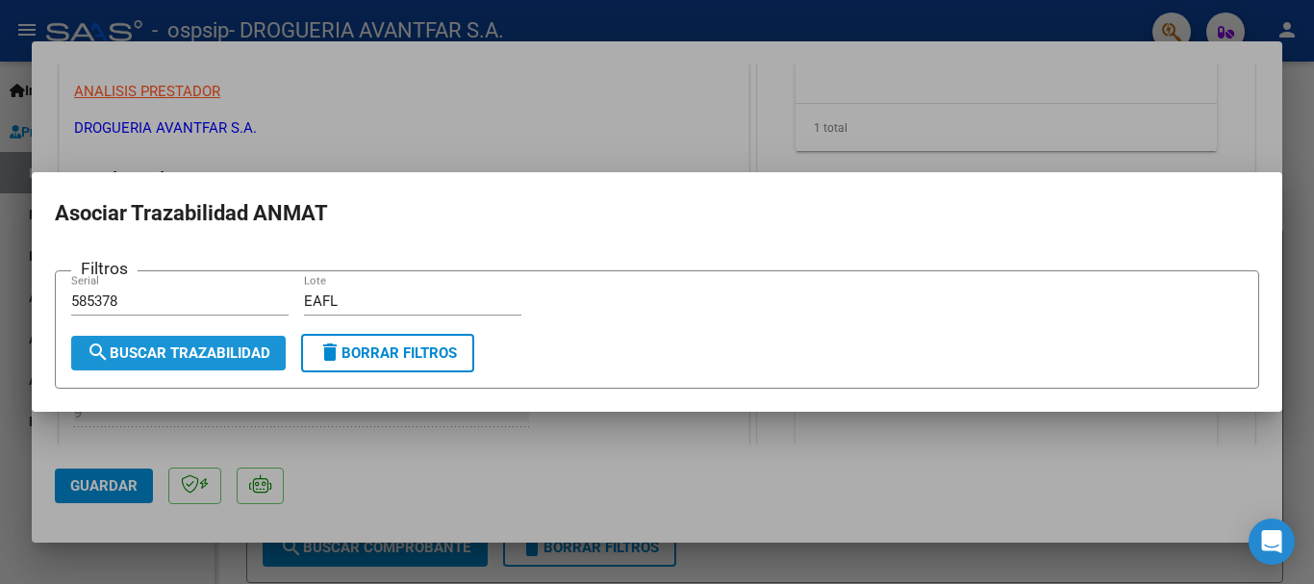
click at [188, 359] on span "search Buscar Trazabilidad" at bounding box center [179, 352] width 184 height 17
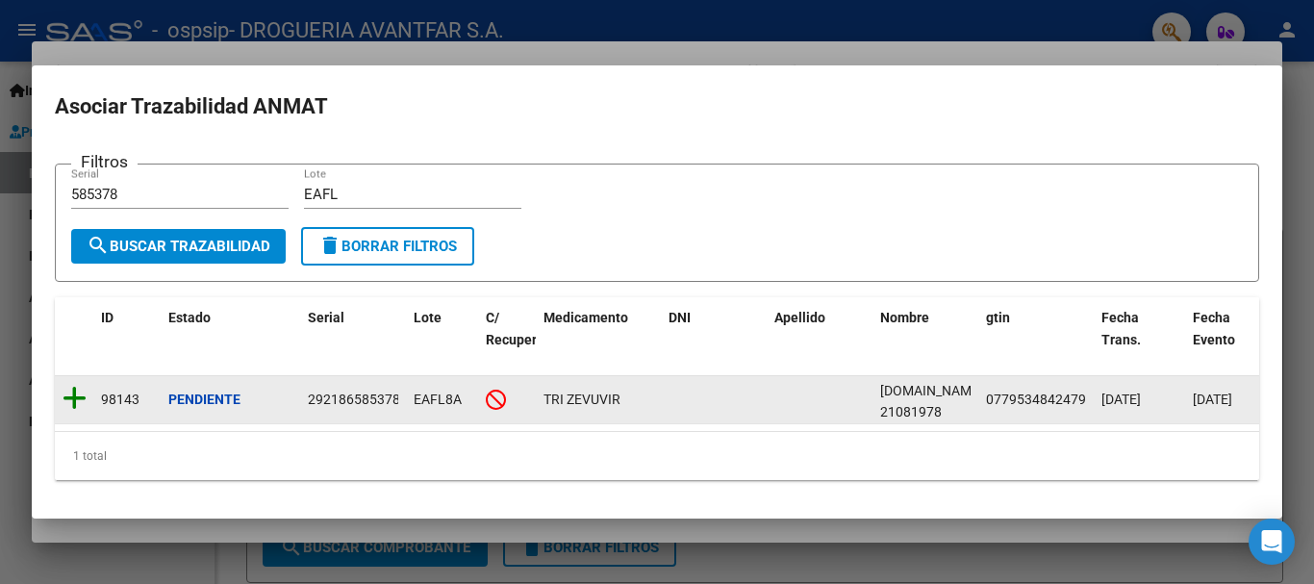
click at [68, 385] on icon at bounding box center [75, 398] width 24 height 27
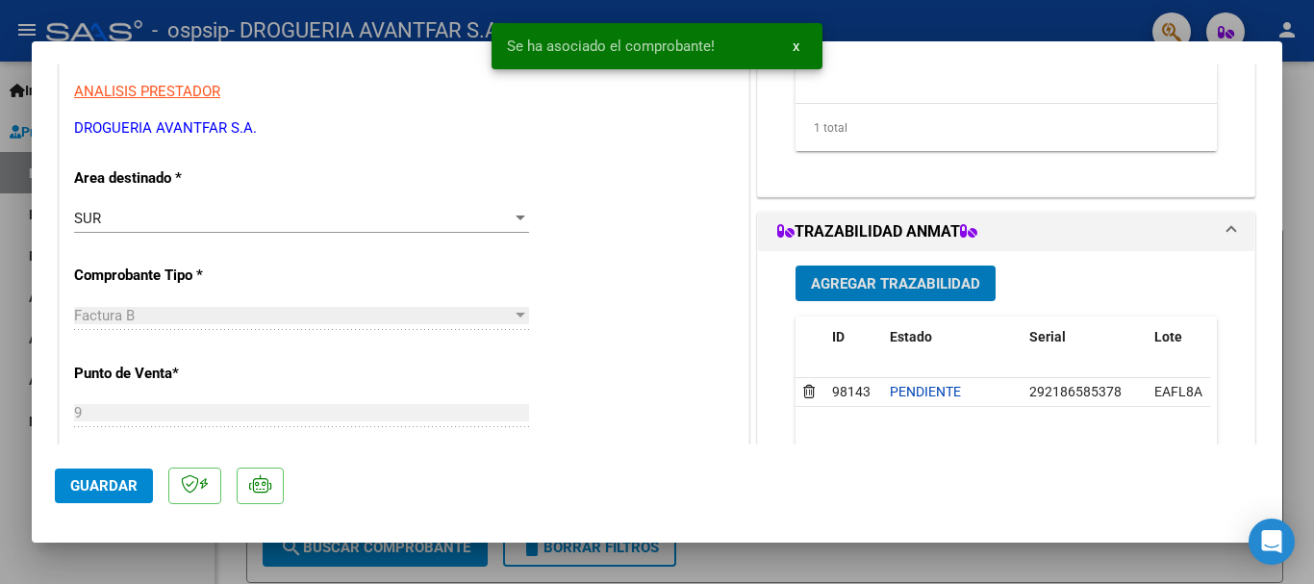
scroll to position [773, 0]
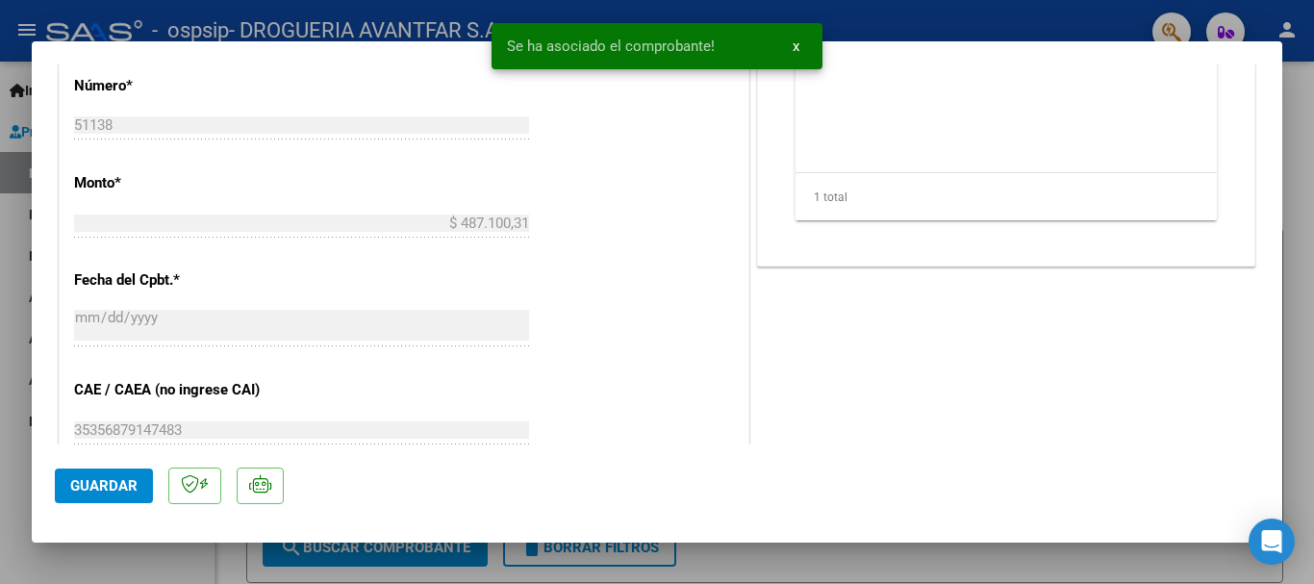
click at [85, 477] on span "Guardar" at bounding box center [103, 485] width 67 height 17
drag, startPoint x: 1310, startPoint y: 229, endPoint x: 1297, endPoint y: 231, distance: 12.7
click at [1305, 231] on div at bounding box center [657, 292] width 1314 height 584
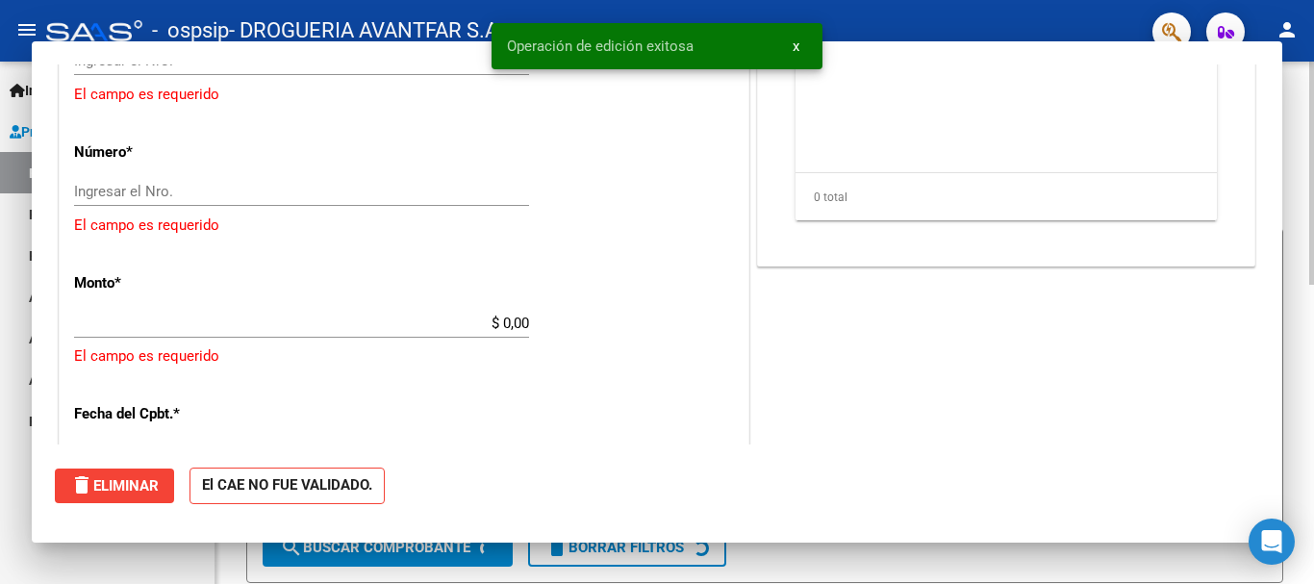
scroll to position [0, 0]
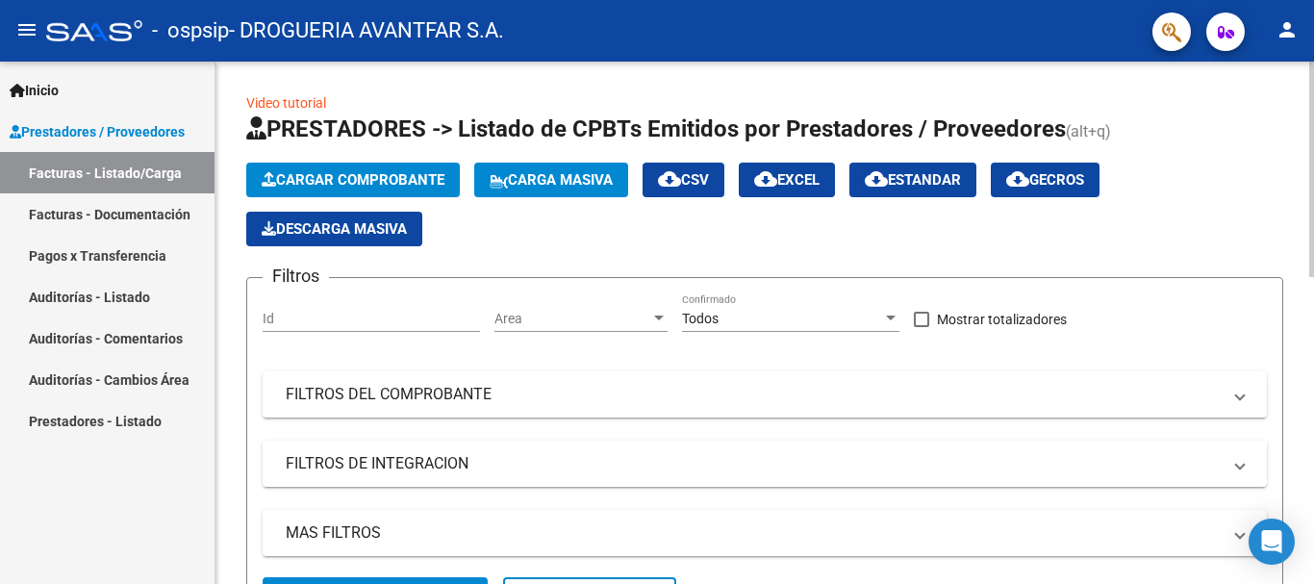
click at [362, 182] on span "Cargar Comprobante" at bounding box center [353, 179] width 183 height 17
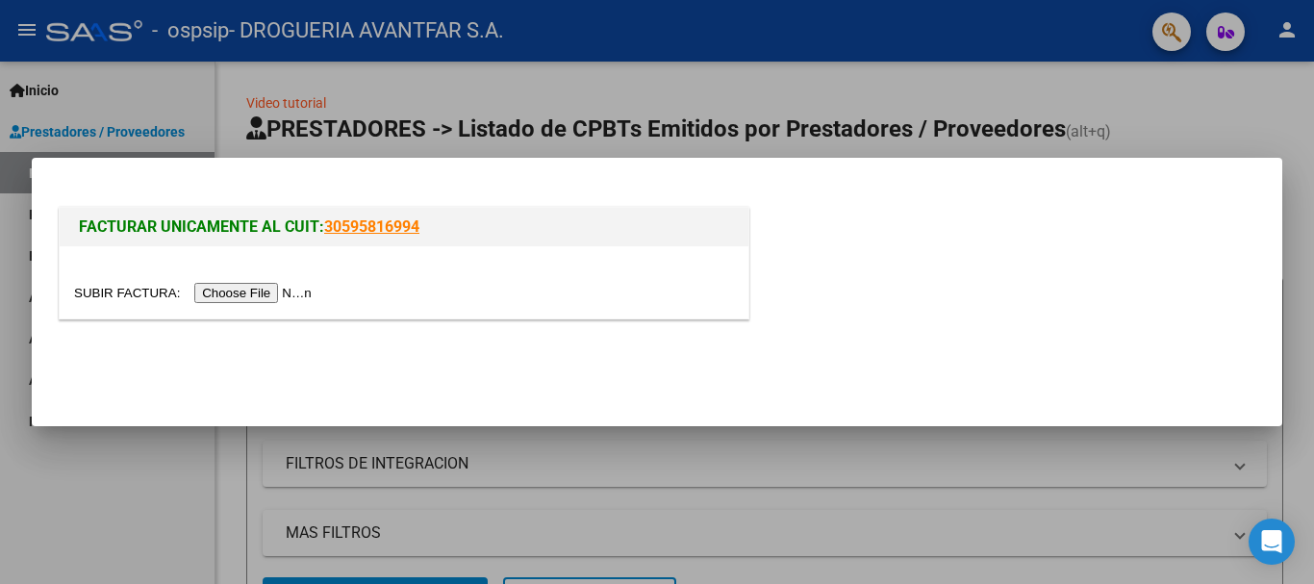
click at [300, 291] on input "file" at bounding box center [195, 293] width 243 height 20
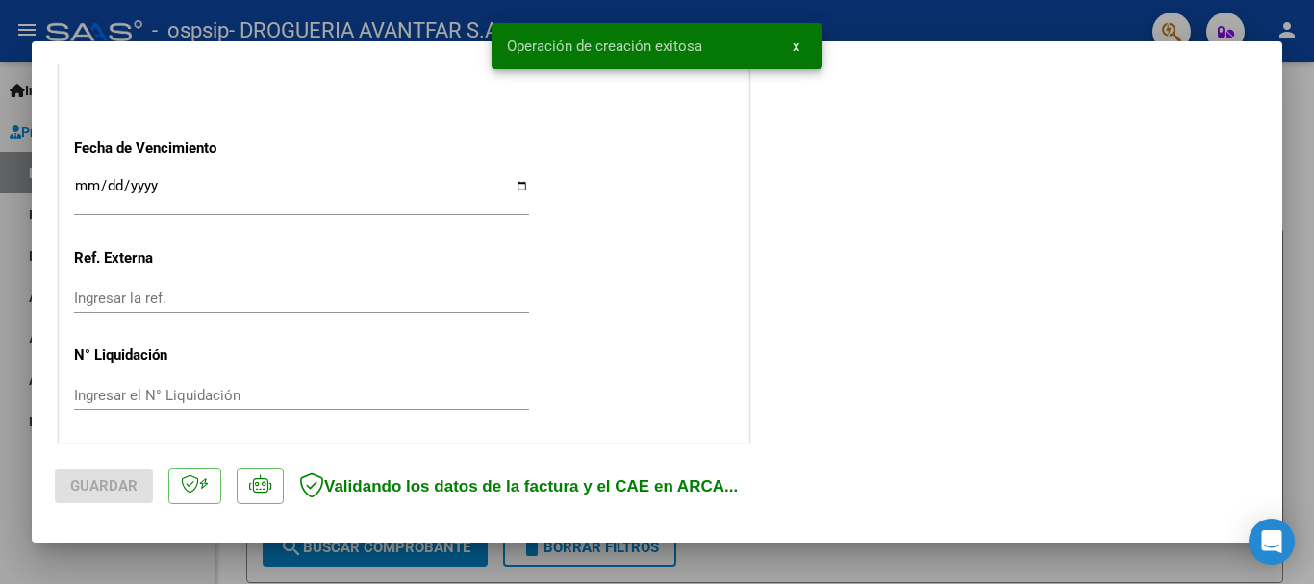
scroll to position [1158, 0]
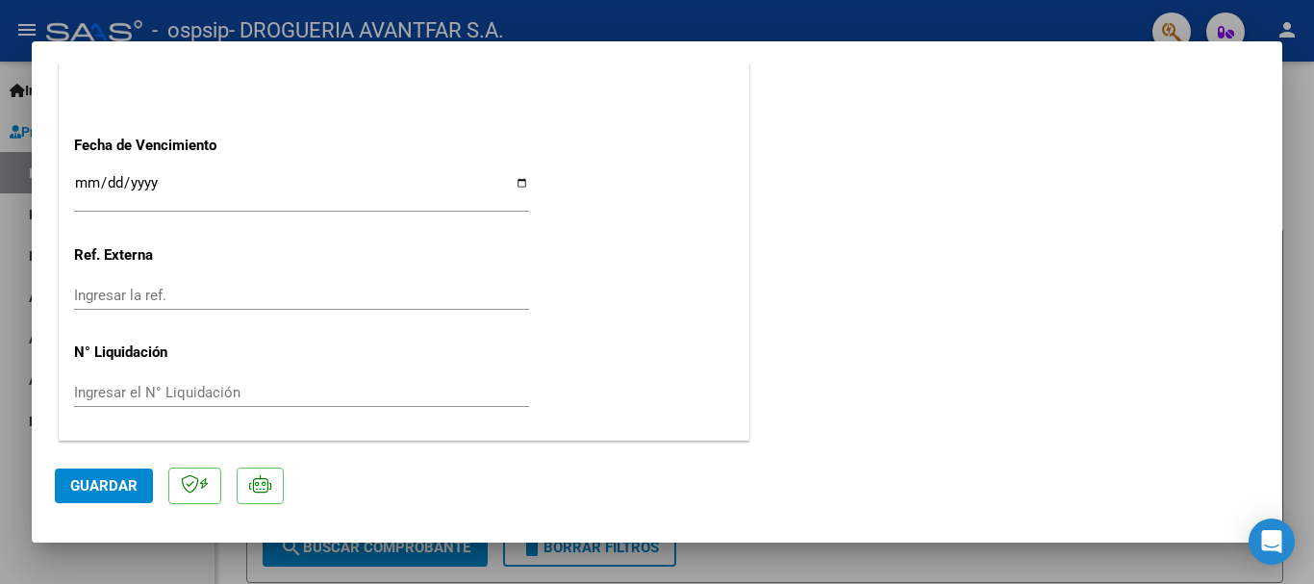
click at [89, 177] on input "Ingresar la fecha" at bounding box center [301, 190] width 455 height 31
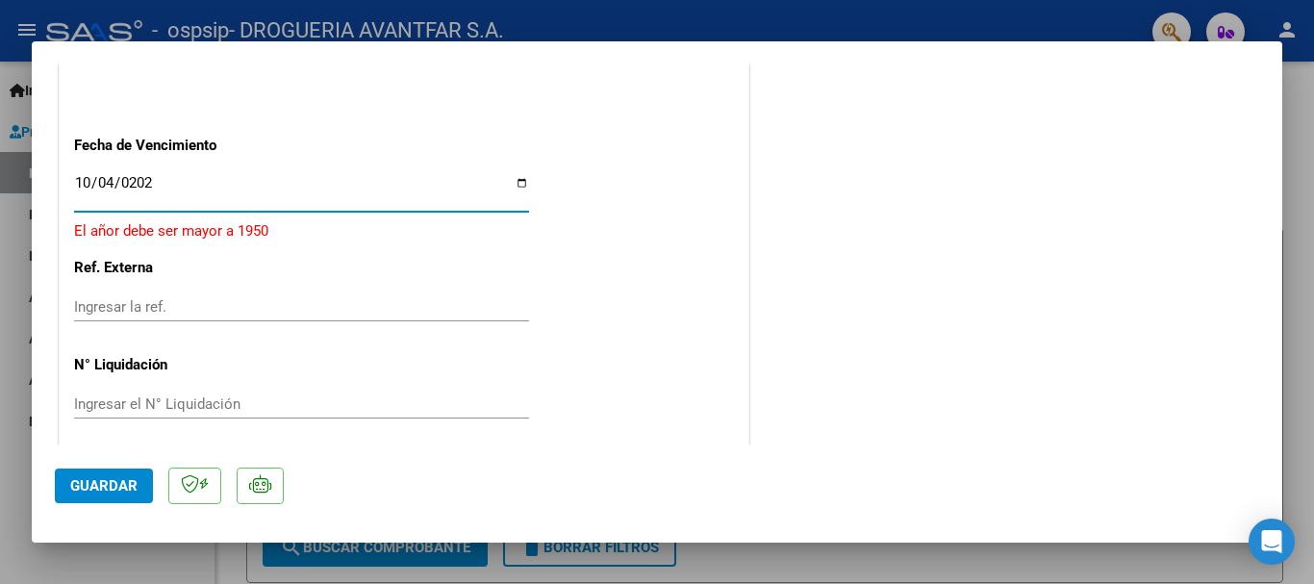
type input "[DATE]"
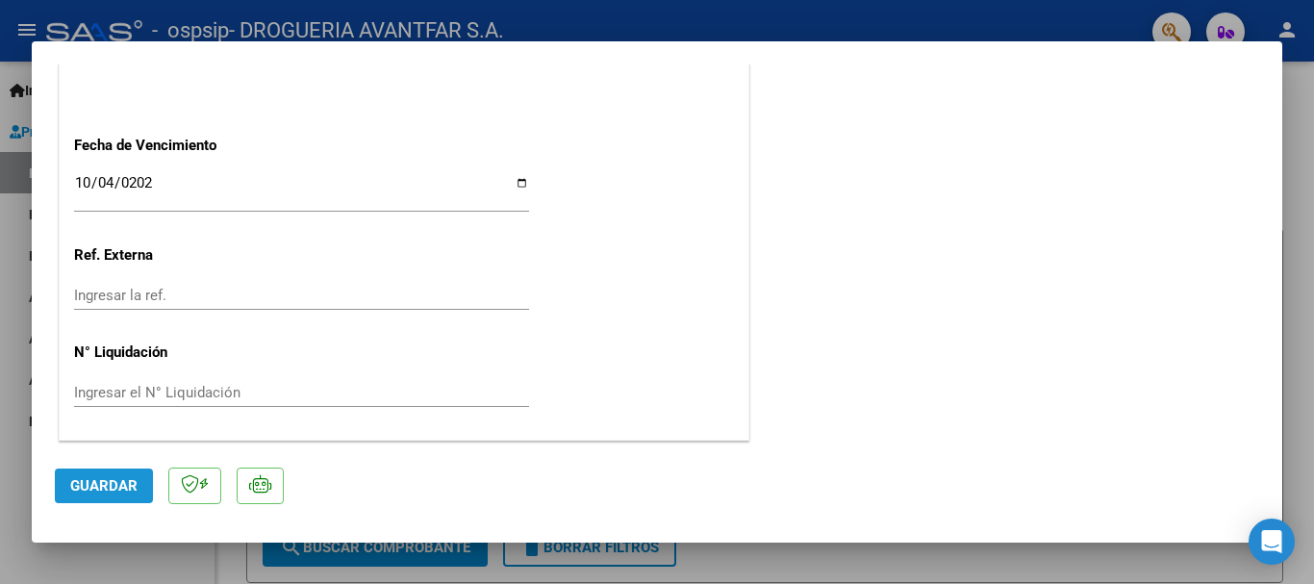
click at [106, 475] on button "Guardar" at bounding box center [104, 486] width 98 height 35
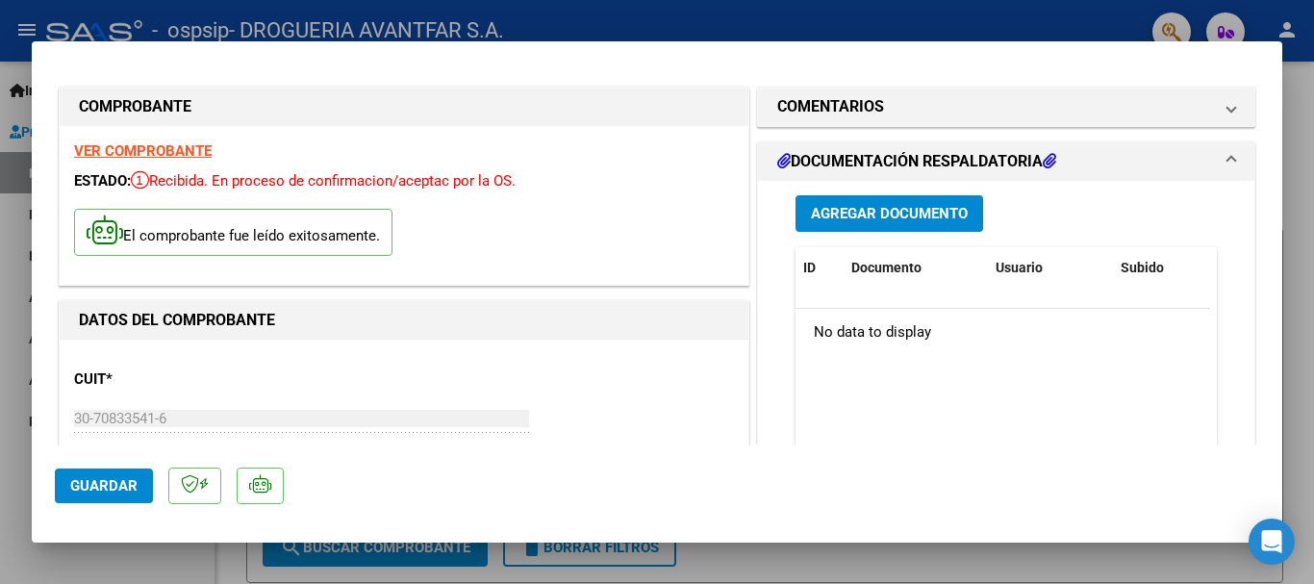
scroll to position [0, 0]
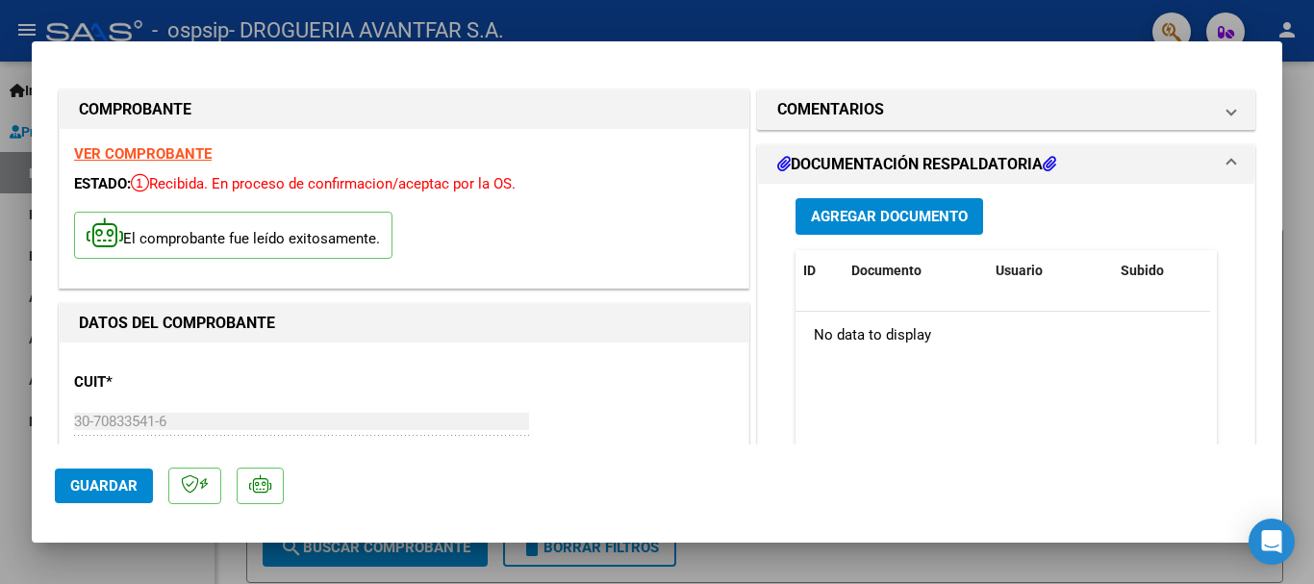
click at [859, 231] on button "Agregar Documento" at bounding box center [890, 216] width 188 height 36
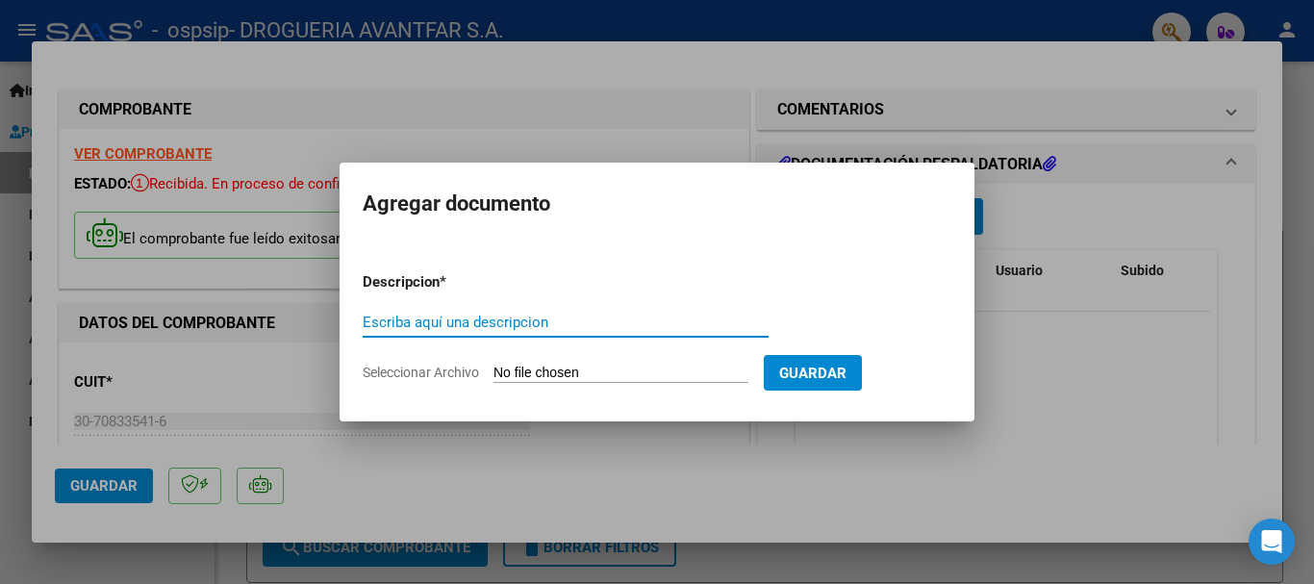
drag, startPoint x: 653, startPoint y: 328, endPoint x: 651, endPoint y: 319, distance: 9.8
click at [652, 320] on input "Escriba aquí una descripcion" at bounding box center [566, 322] width 406 height 17
type input "DOCUMENTACION"
click at [661, 367] on input "Seleccionar Archivo" at bounding box center [621, 374] width 255 height 18
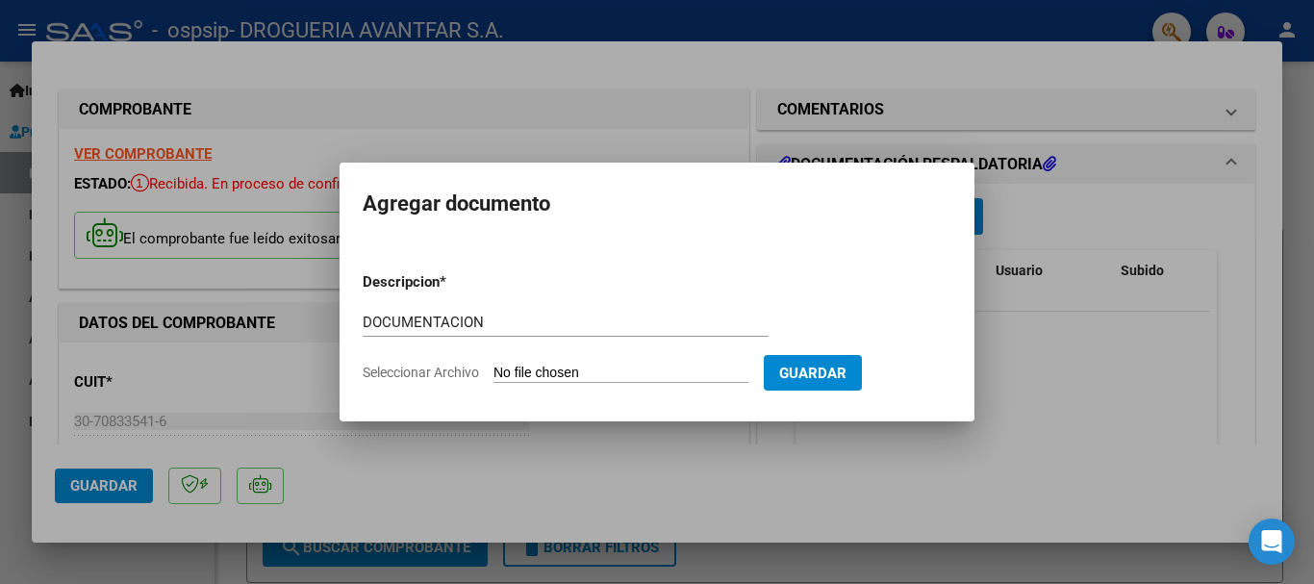
type input "C:\fakepath\213229_2025_10_08_19_12_46_812.pdf"
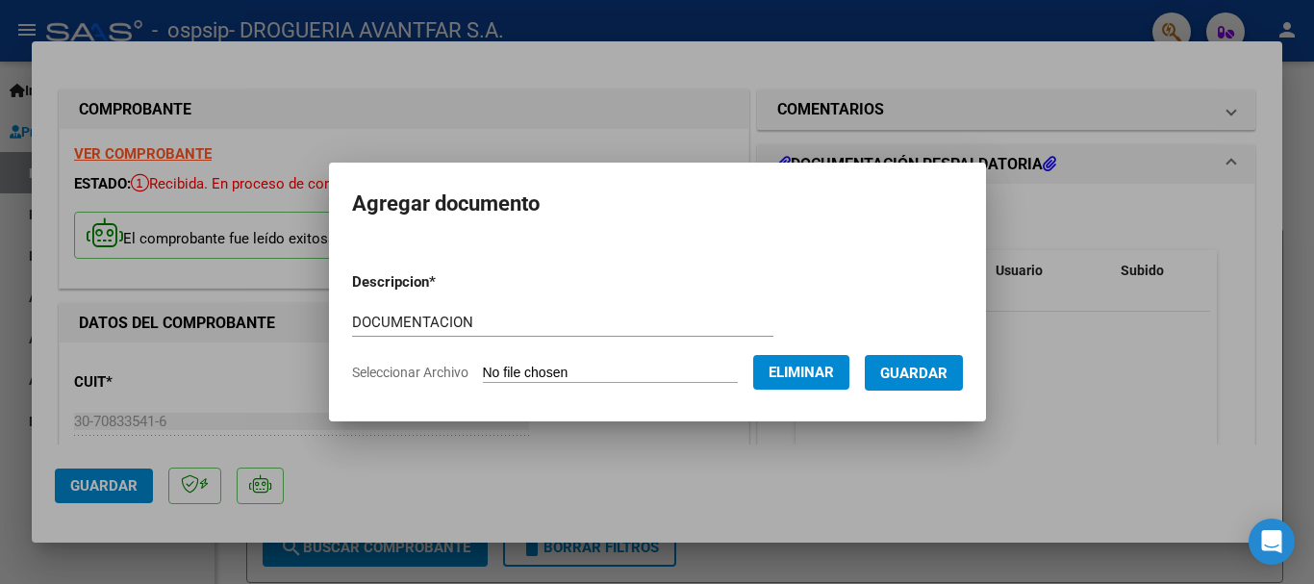
click at [963, 376] on button "Guardar" at bounding box center [914, 373] width 98 height 36
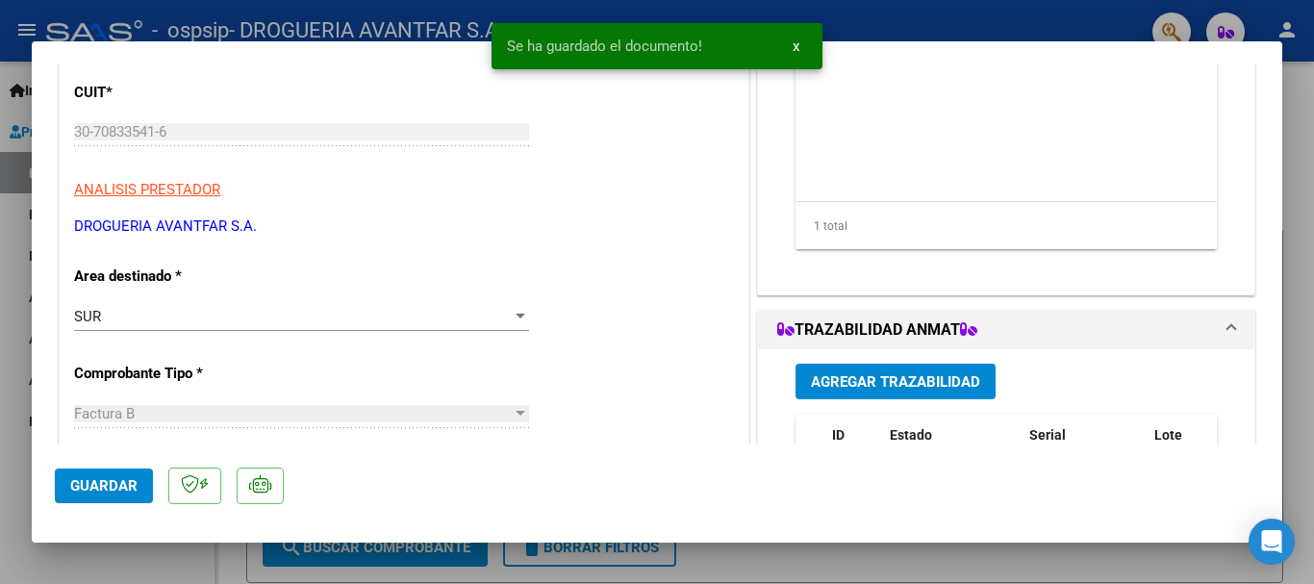
scroll to position [289, 0]
click at [854, 370] on button "Agregar Trazabilidad" at bounding box center [896, 383] width 200 height 36
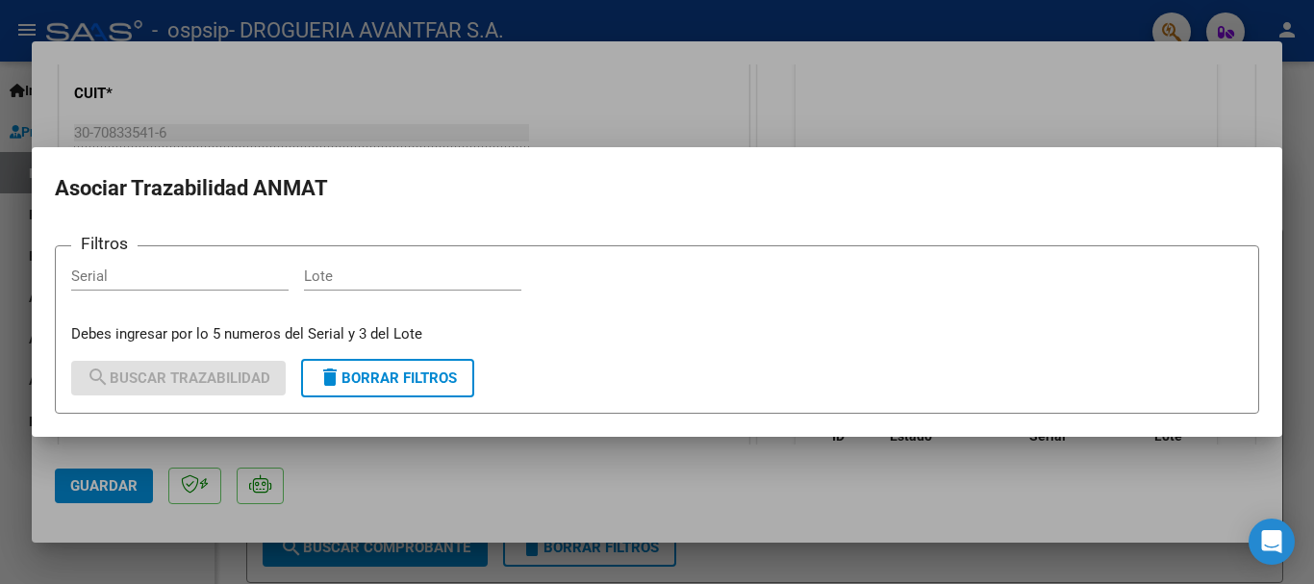
drag, startPoint x: 190, startPoint y: 266, endPoint x: 192, endPoint y: 279, distance: 13.8
click at [190, 269] on div "Serial" at bounding box center [179, 276] width 217 height 29
click at [193, 281] on input "Serial" at bounding box center [179, 276] width 217 height 17
type input "2400071"
click at [368, 286] on div "Lote" at bounding box center [412, 276] width 217 height 29
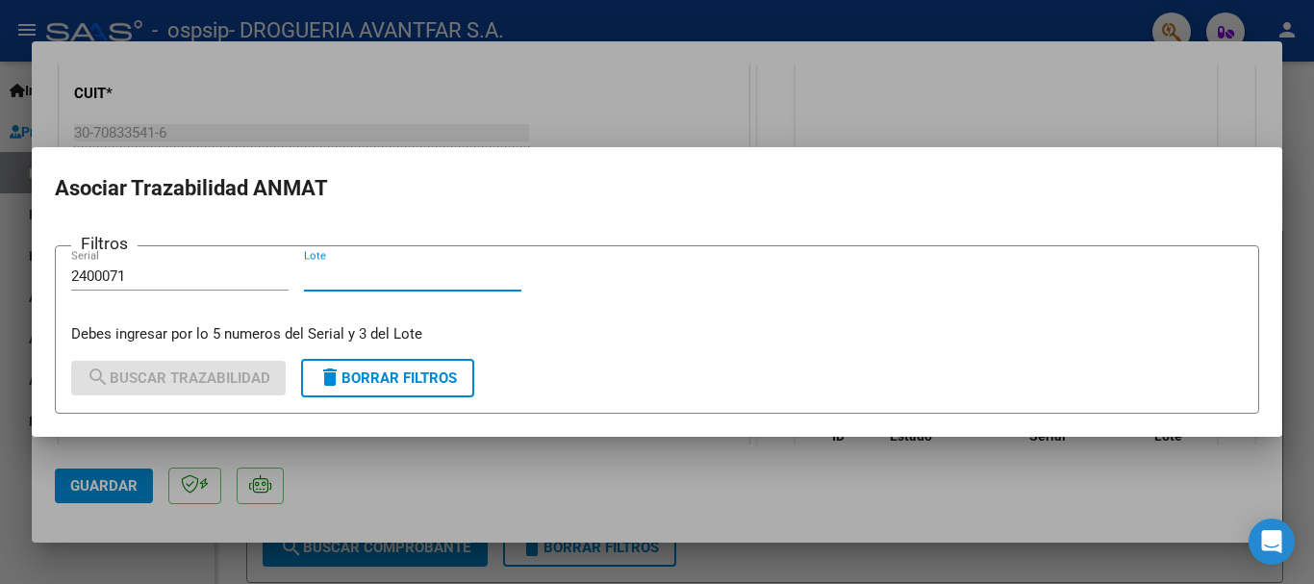
click at [367, 270] on input "Lote" at bounding box center [412, 276] width 217 height 17
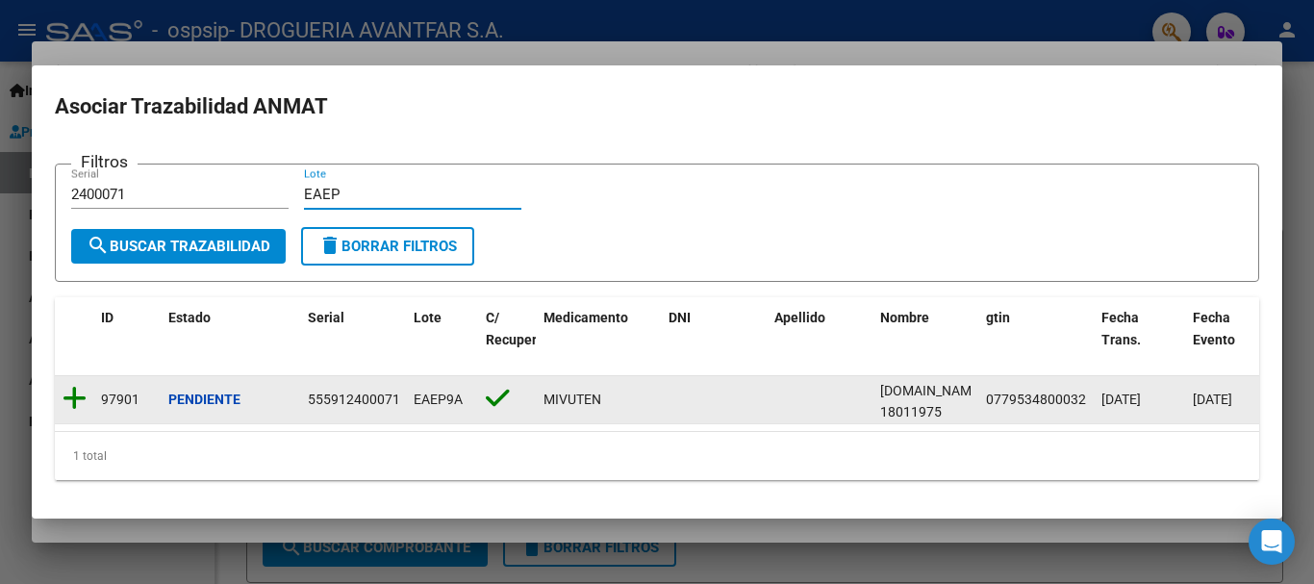
type input "EAEP"
click at [77, 388] on icon at bounding box center [75, 398] width 24 height 27
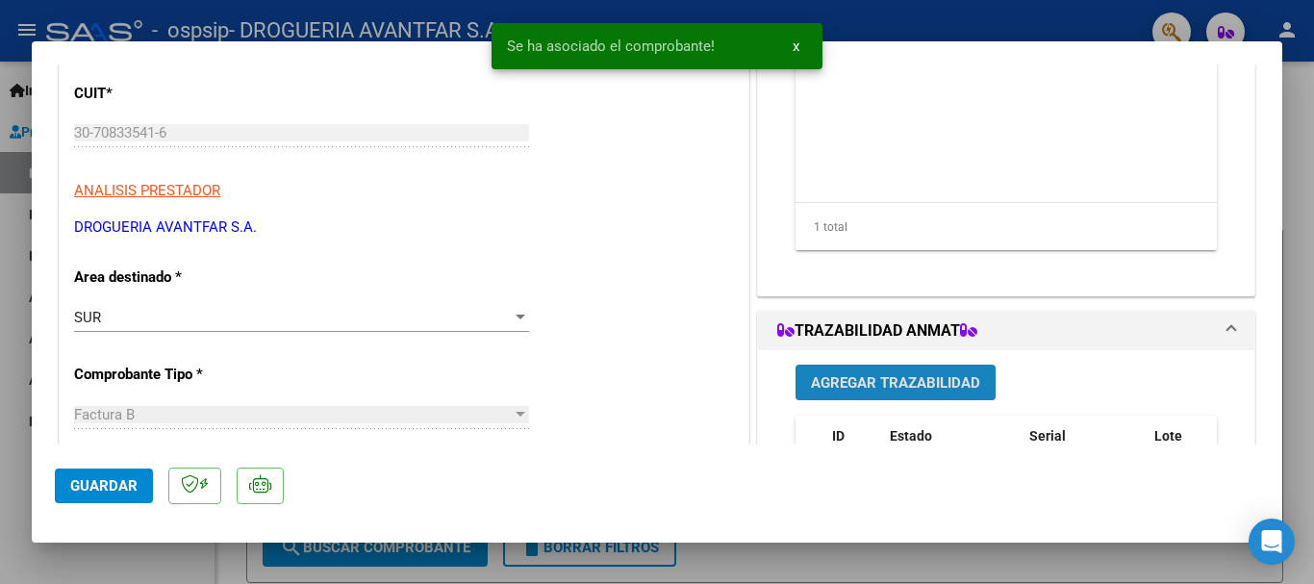
click at [956, 373] on span "Agregar Trazabilidad" at bounding box center [895, 381] width 169 height 17
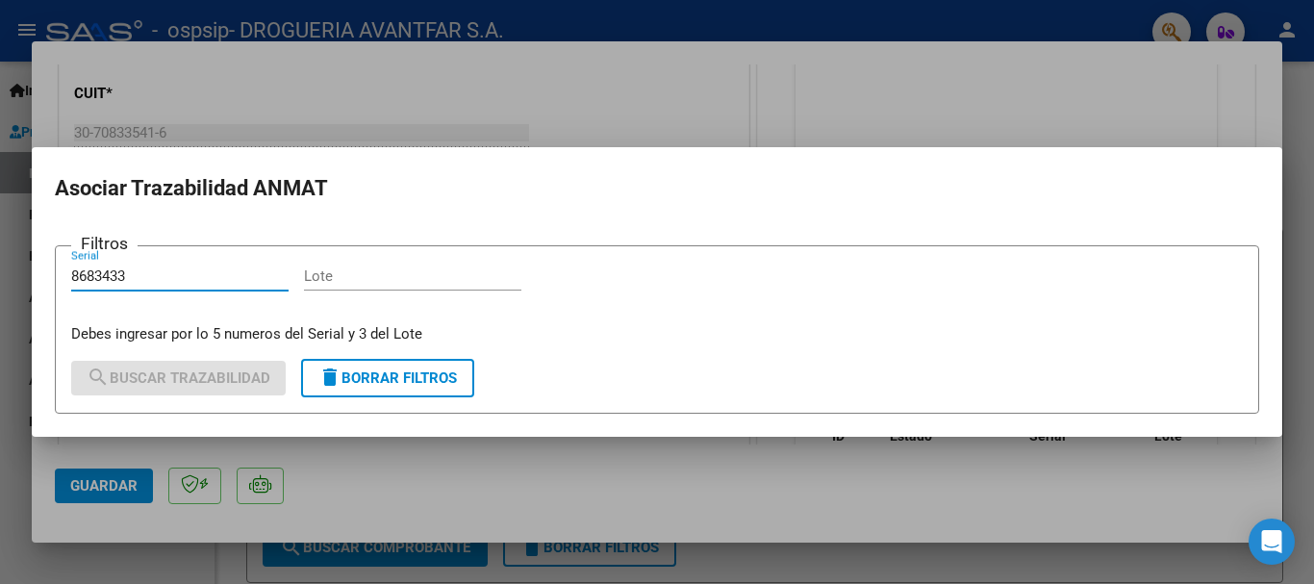
type input "8683433"
click at [443, 280] on input "Lote" at bounding box center [412, 276] width 217 height 17
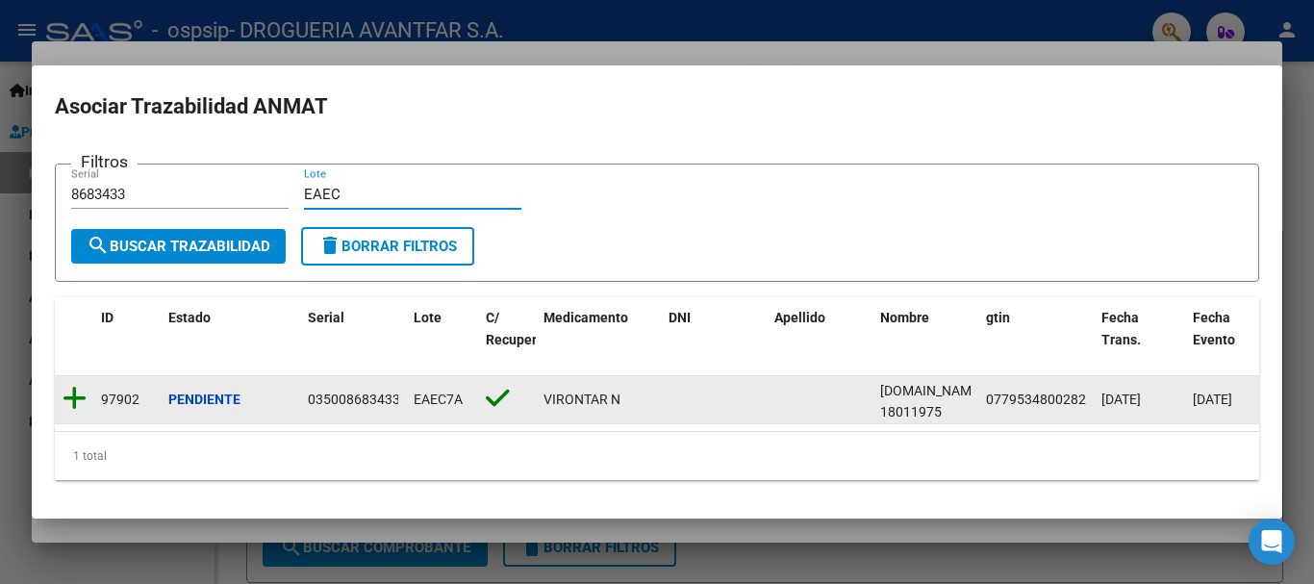
type input "EAEC"
click at [71, 399] on icon at bounding box center [75, 398] width 24 height 27
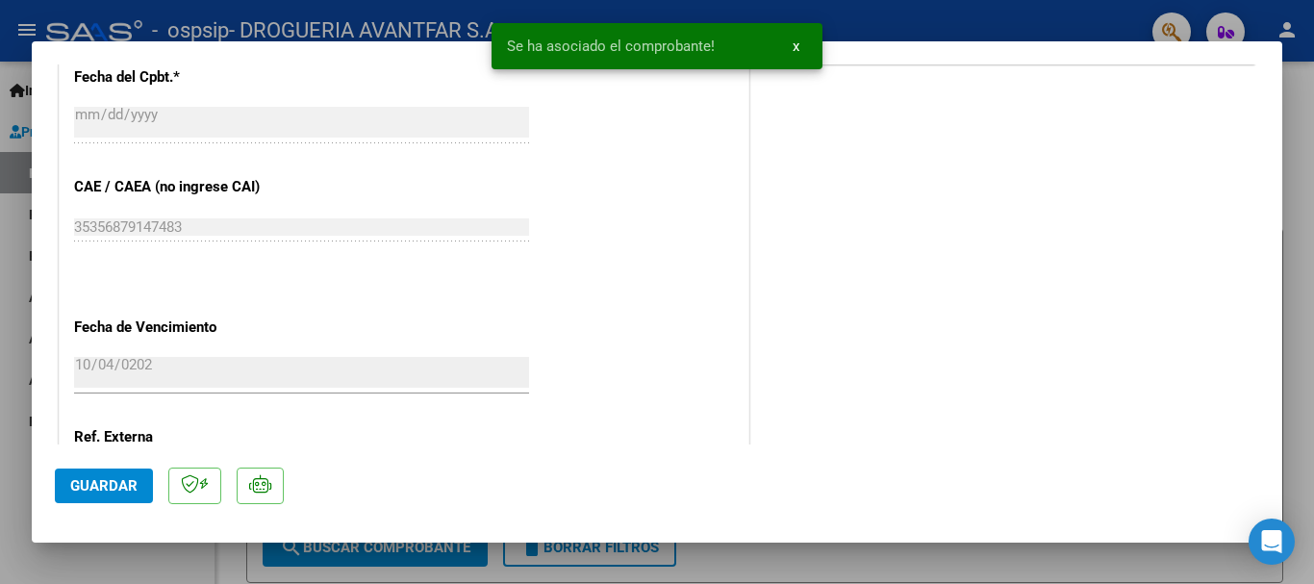
scroll to position [1158, 0]
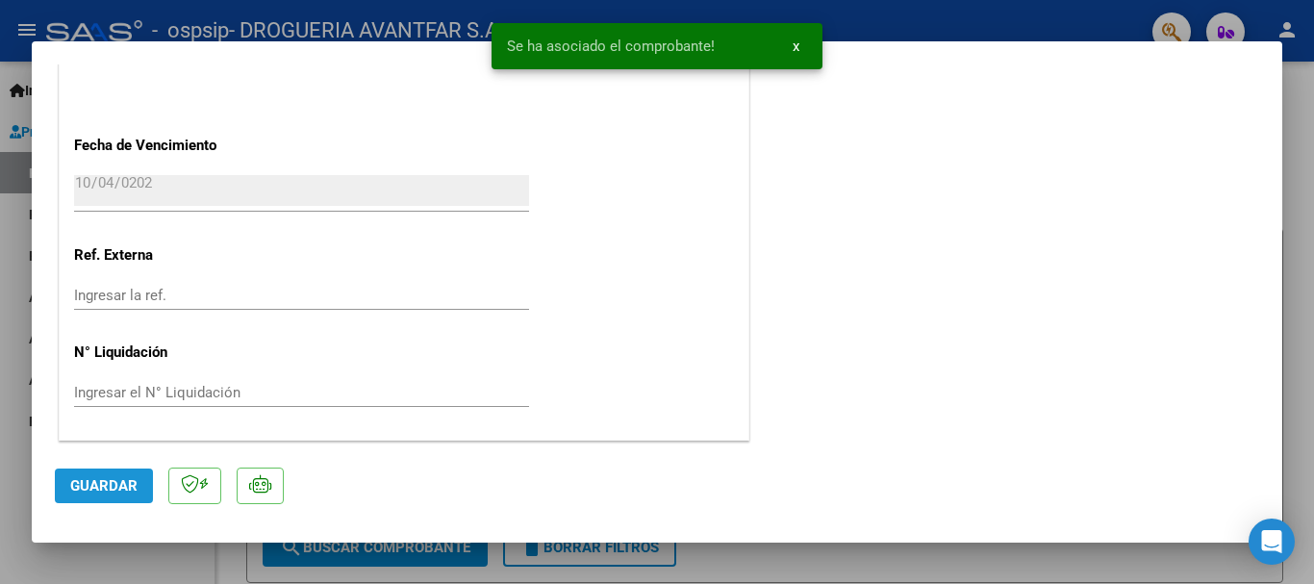
click at [86, 497] on button "Guardar" at bounding box center [104, 486] width 98 height 35
click at [1313, 249] on div at bounding box center [657, 292] width 1314 height 584
type input "$ 0,00"
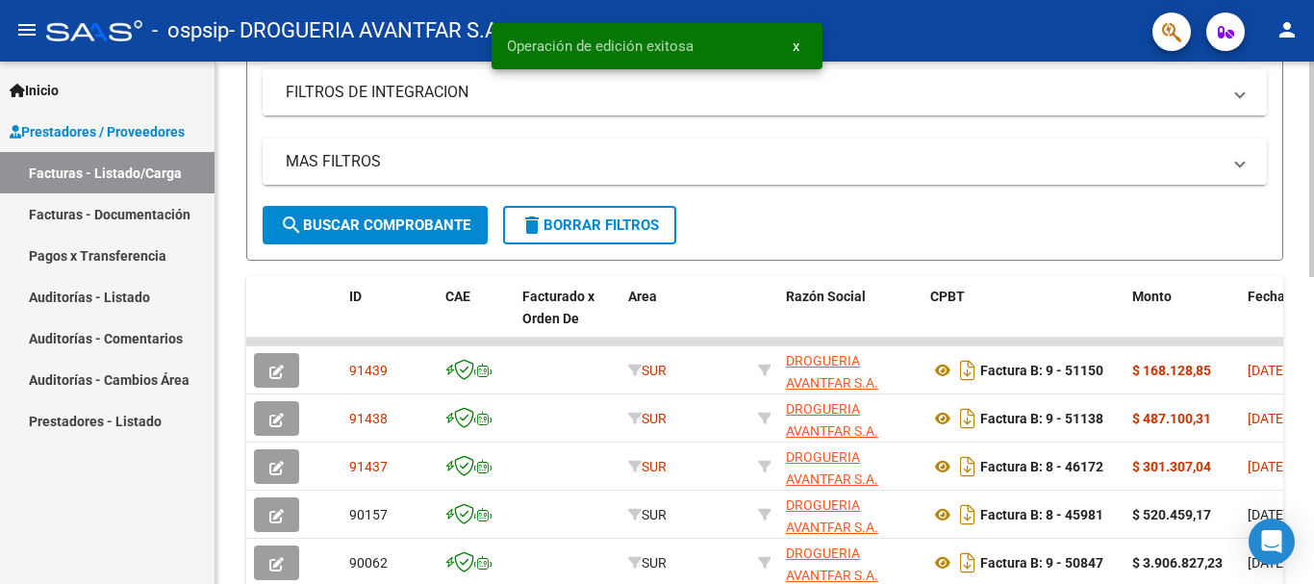
scroll to position [385, 0]
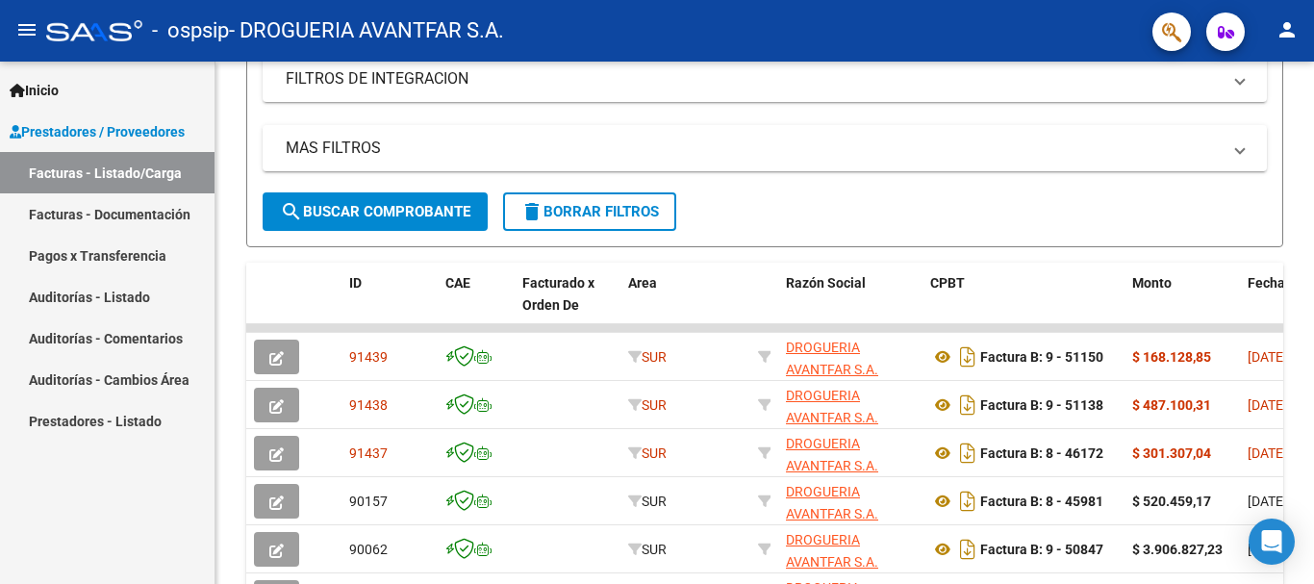
click at [1281, 24] on mat-icon "person" at bounding box center [1287, 29] width 23 height 23
click at [1253, 119] on button "exit_to_app Salir" at bounding box center [1247, 127] width 117 height 46
